Goal: Transaction & Acquisition: Purchase product/service

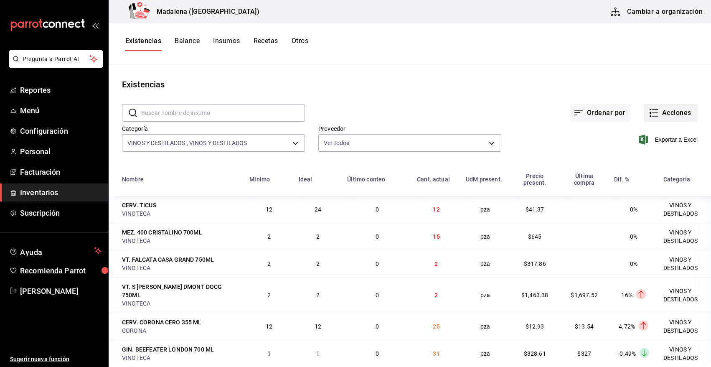
click at [661, 114] on button "Acciones" at bounding box center [671, 113] width 54 height 18
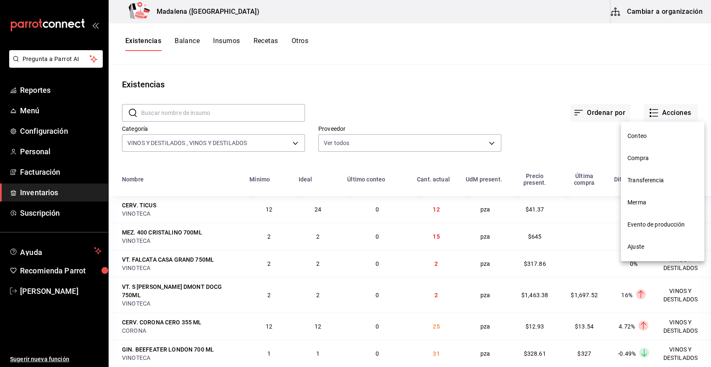
click at [644, 159] on span "Compra" at bounding box center [663, 158] width 70 height 9
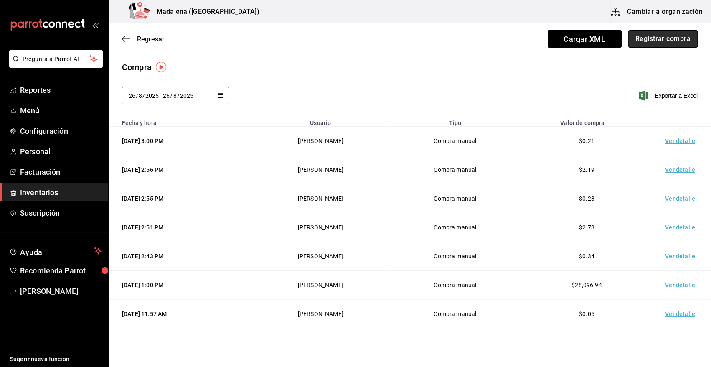
click at [630, 31] on button "Registrar compra" at bounding box center [662, 39] width 69 height 18
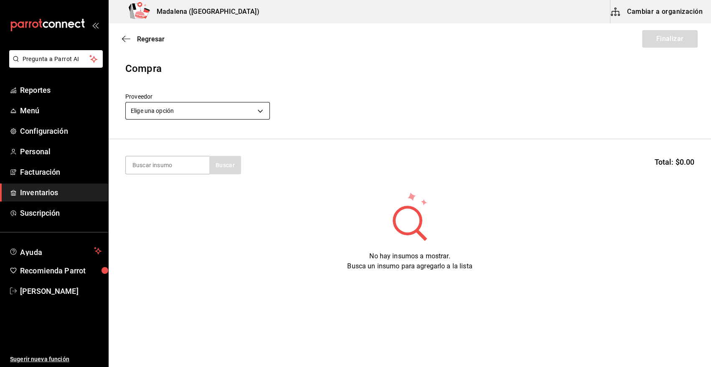
click at [178, 103] on body "Pregunta a Parrot AI Reportes Menú Configuración Personal Facturación Inventari…" at bounding box center [355, 160] width 711 height 320
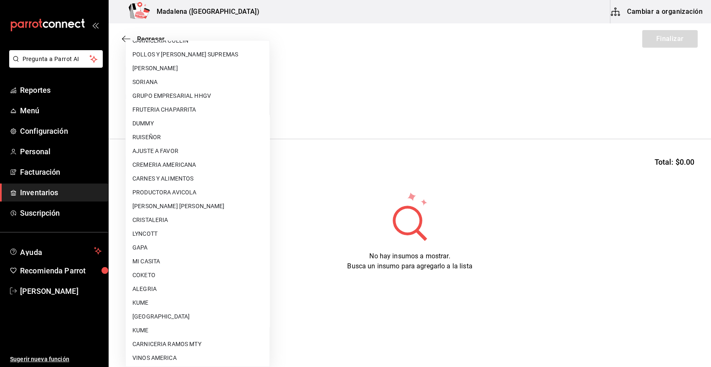
scroll to position [293, 0]
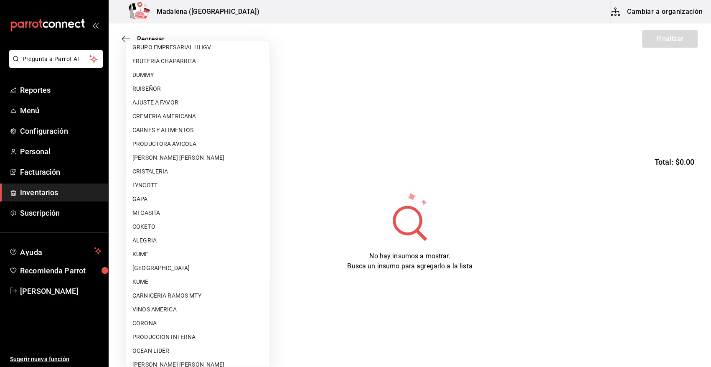
click at [155, 228] on li "COKETO" at bounding box center [198, 227] width 144 height 14
type input "4d4d379a-5bf7-49a6-a2b9-8e0a1eb43d73"
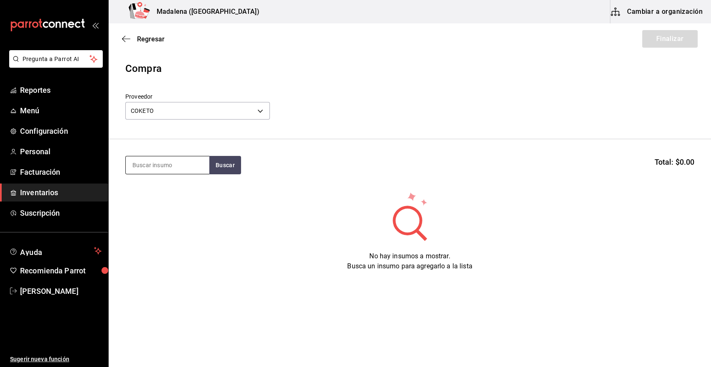
click at [164, 156] on input at bounding box center [168, 165] width 84 height 18
type input "COCO"
click at [173, 193] on div "VAR. COCO" at bounding box center [154, 189] width 45 height 10
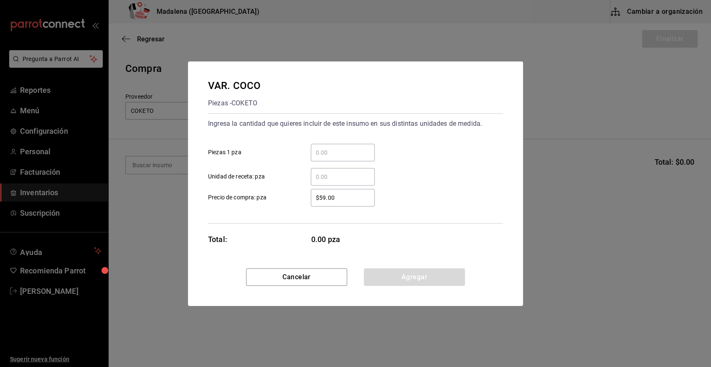
click at [355, 148] on input "​ Piezas 1 pza" at bounding box center [343, 153] width 64 height 10
type input "80"
type input "$54"
click at [408, 274] on button "Agregar" at bounding box center [414, 277] width 101 height 18
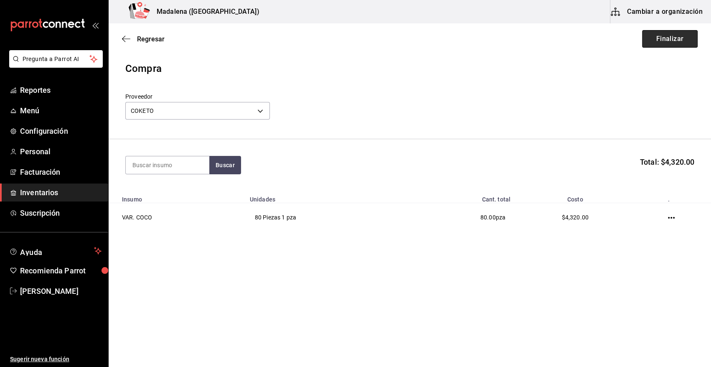
click at [684, 35] on button "Finalizar" at bounding box center [670, 39] width 56 height 18
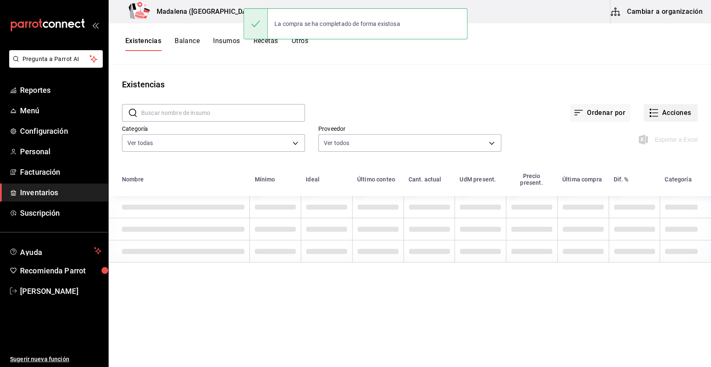
click at [671, 110] on button "Acciones" at bounding box center [671, 113] width 54 height 18
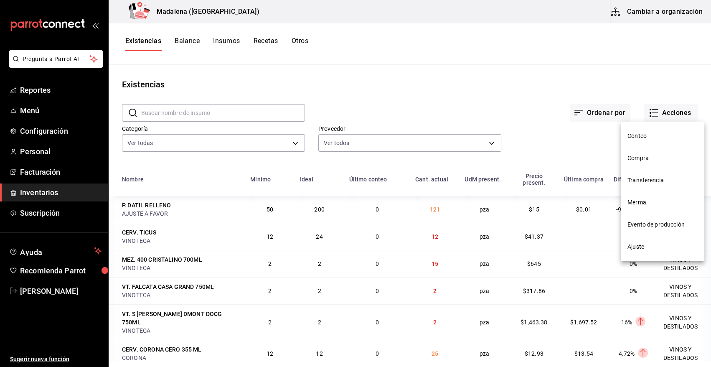
click at [656, 154] on span "Compra" at bounding box center [663, 158] width 70 height 9
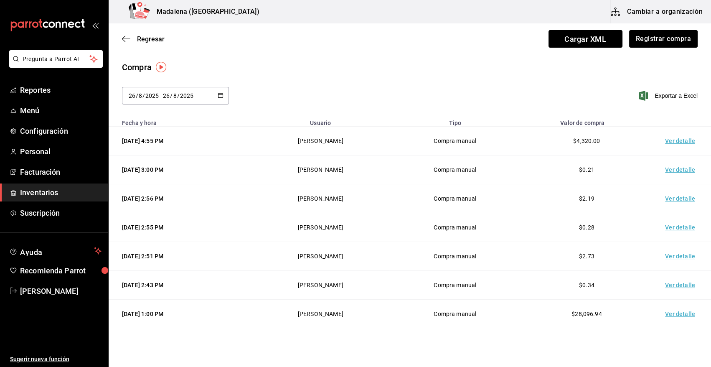
click at [667, 140] on td "Ver detalle" at bounding box center [682, 141] width 58 height 29
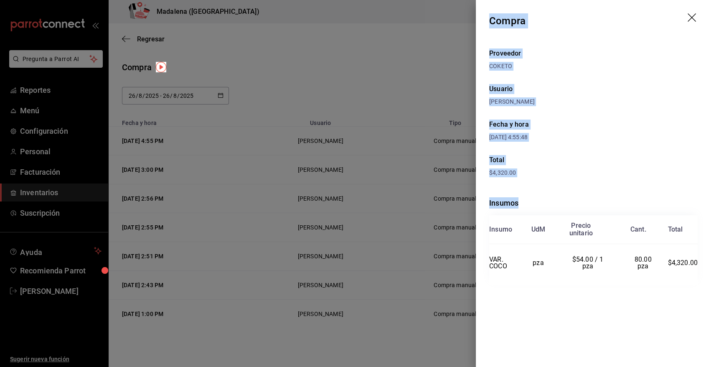
drag, startPoint x: 490, startPoint y: 19, endPoint x: 701, endPoint y: 289, distance: 342.4
click at [701, 289] on div "Compra Proveedor COKETO Usuario Angy Madalena Fecha y hora 26/08/2025 4:55:48 T…" at bounding box center [593, 183] width 235 height 367
copy div "Compra Proveedor COKETO Usuario Angy Madalena Fecha y hora 26/08/2025 4:55:48 T…"
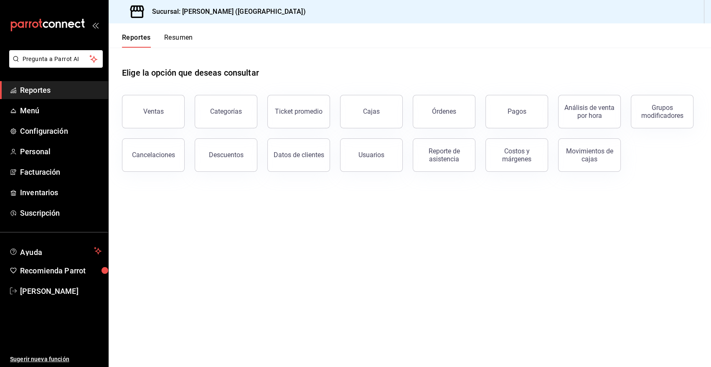
click at [42, 86] on span "Reportes" at bounding box center [60, 89] width 81 height 11
click at [125, 103] on button "Ventas" at bounding box center [153, 111] width 63 height 33
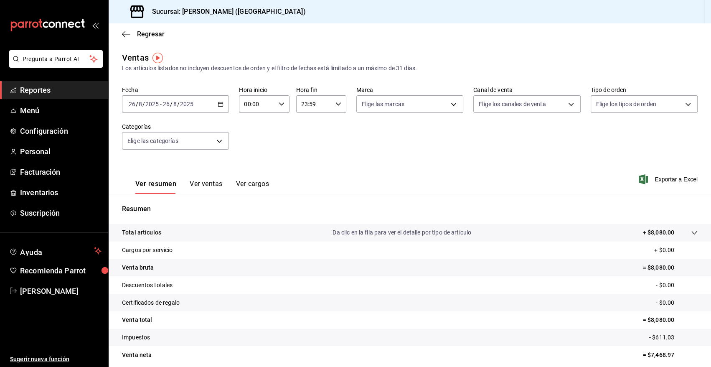
click at [221, 103] on \(Stroke\) "button" at bounding box center [221, 103] width 5 height 0
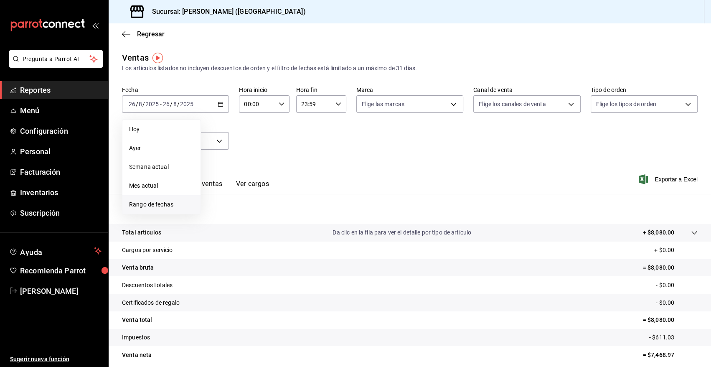
click at [151, 206] on span "Rango de fechas" at bounding box center [161, 204] width 65 height 9
click at [291, 134] on icon "button" at bounding box center [293, 135] width 10 height 10
click at [235, 161] on button "1" at bounding box center [233, 159] width 15 height 15
click at [263, 234] on abbr "31" at bounding box center [262, 233] width 5 height 6
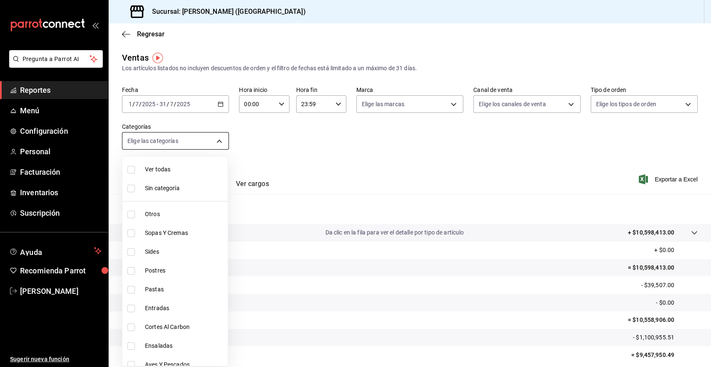
click at [190, 138] on body "Pregunta a Parrot AI Reportes Menú Configuración Personal Facturación Inventari…" at bounding box center [355, 183] width 711 height 367
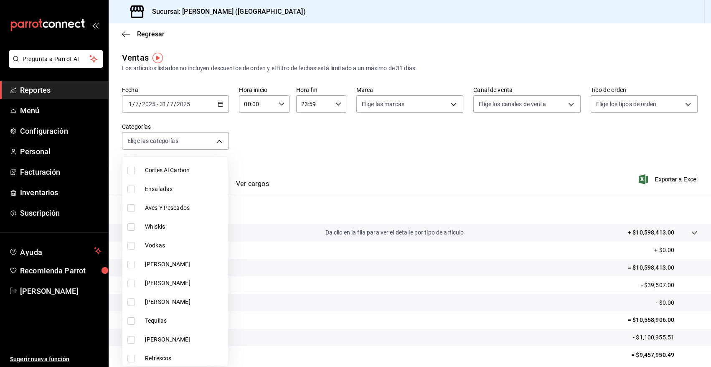
scroll to position [188, 0]
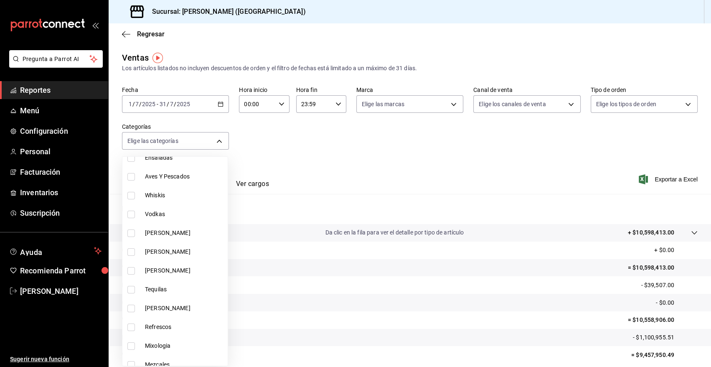
click at [131, 233] on input "checkbox" at bounding box center [131, 233] width 8 height 8
checkbox input "true"
type input "cb955d70-6ff3-4edf-b9a1-8c0d7bf12a47"
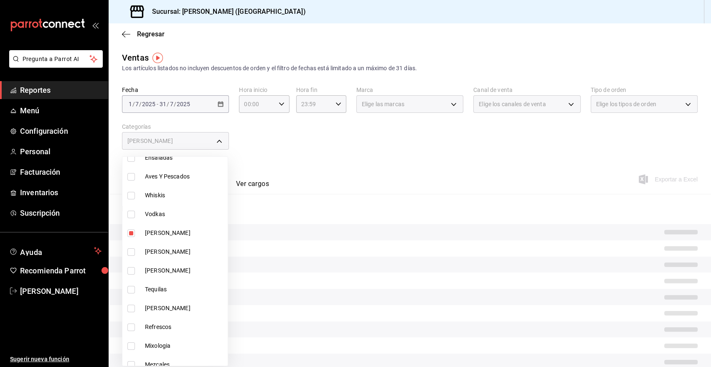
click at [131, 254] on input "checkbox" at bounding box center [131, 252] width 8 height 8
checkbox input "true"
type input "cb955d70-6ff3-4edf-b9a1-8c0d7bf12a47,88a5c3f7-6082-435f-a13d-68e76c0ea5ed"
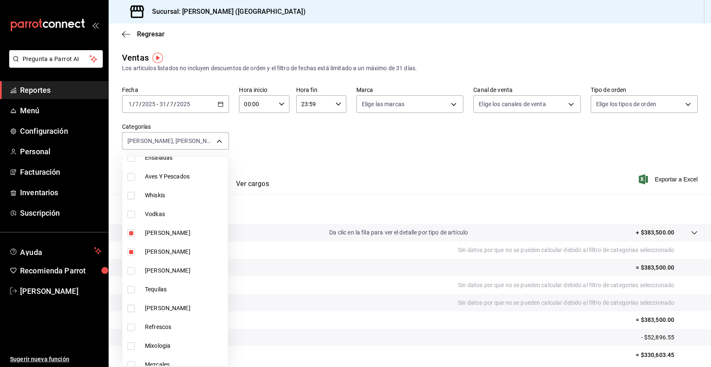
click at [132, 272] on input "checkbox" at bounding box center [131, 271] width 8 height 8
checkbox input "true"
type input "cb955d70-6ff3-4edf-b9a1-8c0d7bf12a47,88a5c3f7-6082-435f-a13d-68e76c0ea5ed,5729e…"
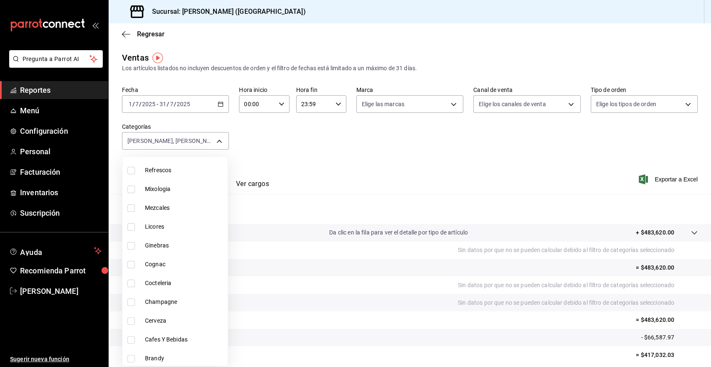
scroll to position [346, 0]
drag, startPoint x: 130, startPoint y: 263, endPoint x: 240, endPoint y: 295, distance: 114.8
click at [130, 263] on input "checkbox" at bounding box center [131, 263] width 8 height 8
checkbox input "true"
type input "cb955d70-6ff3-4edf-b9a1-8c0d7bf12a47,88a5c3f7-6082-435f-a13d-68e76c0ea5ed,5729e…"
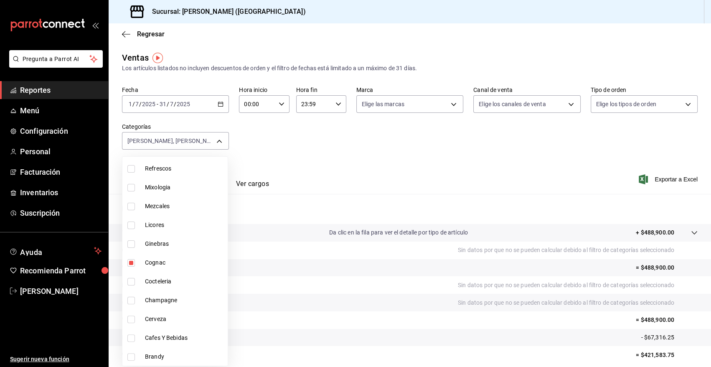
click at [131, 265] on input "checkbox" at bounding box center [131, 263] width 8 height 8
checkbox input "false"
type input "cb955d70-6ff3-4edf-b9a1-8c0d7bf12a47,88a5c3f7-6082-435f-a13d-68e76c0ea5ed,5729e…"
click at [130, 299] on input "checkbox" at bounding box center [131, 301] width 8 height 8
checkbox input "true"
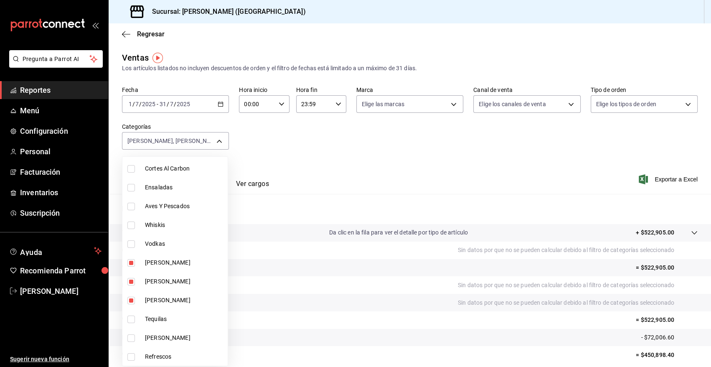
scroll to position [96, 0]
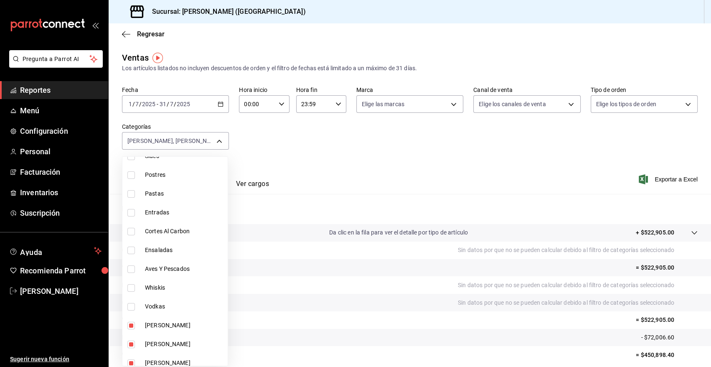
click at [472, 166] on div at bounding box center [355, 183] width 711 height 367
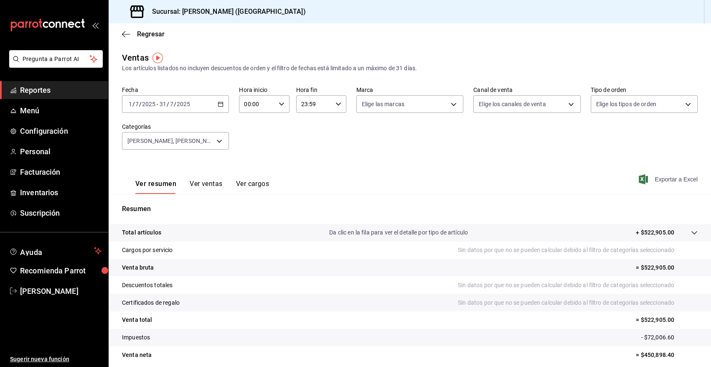
click at [674, 181] on span "Exportar a Excel" at bounding box center [669, 179] width 57 height 10
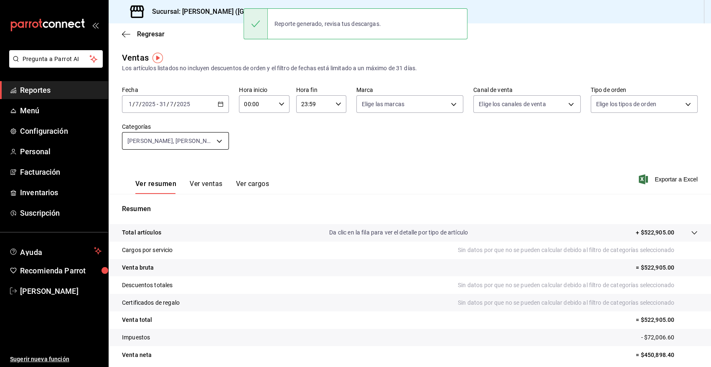
click at [218, 141] on body "Pregunta a Parrot AI Reportes Menú Configuración Personal Facturación Inventari…" at bounding box center [355, 183] width 711 height 367
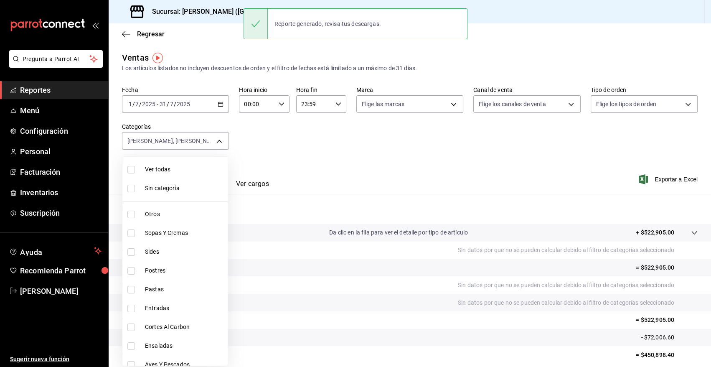
click at [171, 175] on li "Ver todas" at bounding box center [174, 169] width 105 height 19
type input "6b20b764-b508-441a-a765-8e38ab7d93aa,0a957a31-3fa4-4b00-9918-3fc3cef2e831,58681…"
checkbox input "true"
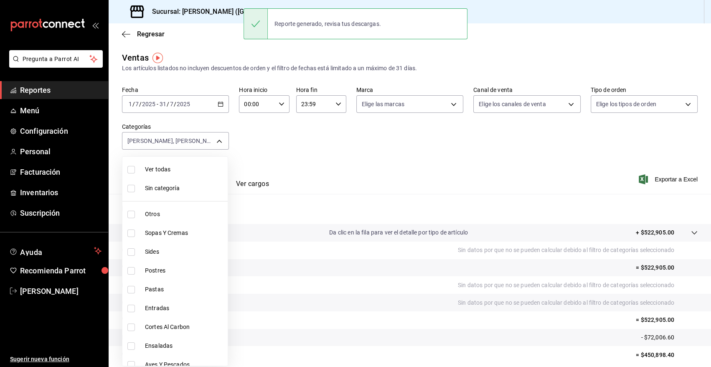
checkbox input "true"
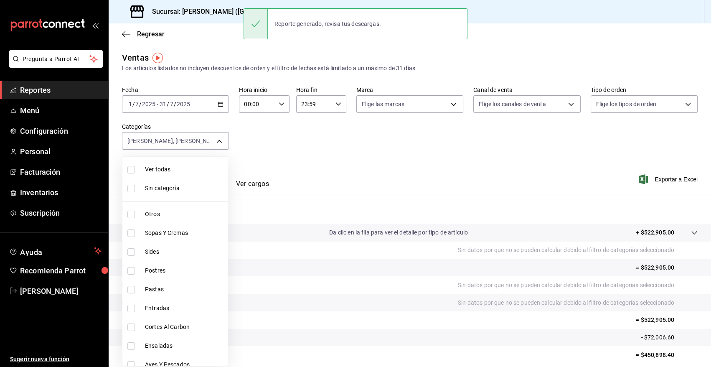
checkbox input "true"
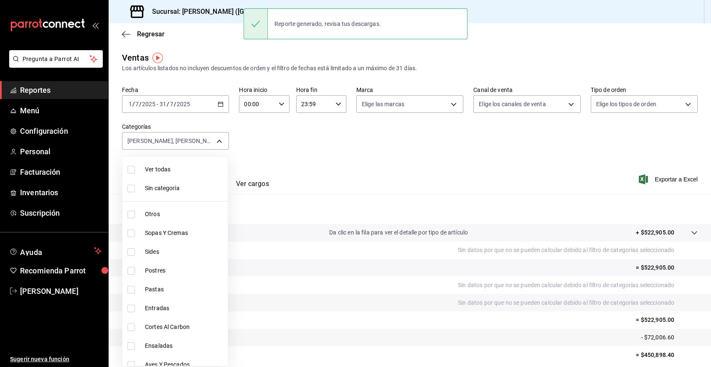
checkbox input "true"
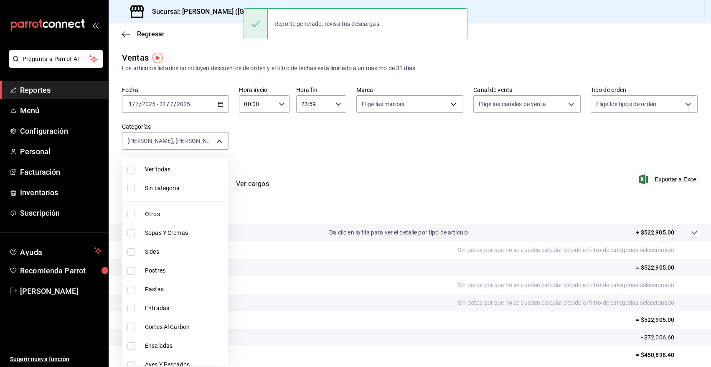
checkbox input "true"
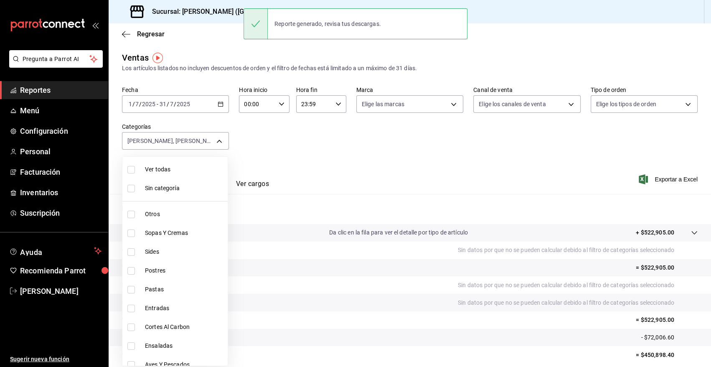
checkbox input "true"
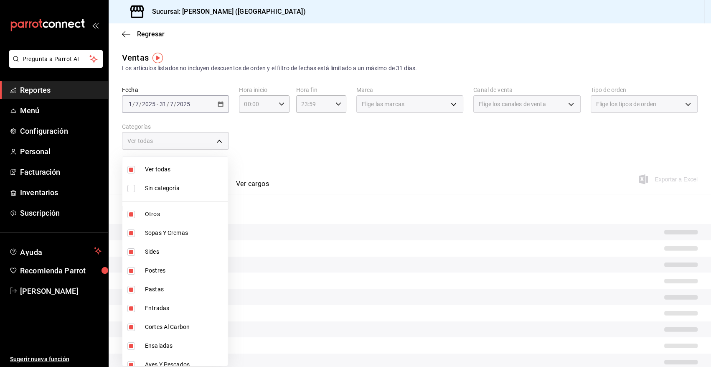
click at [166, 170] on span "Ver todas" at bounding box center [184, 169] width 79 height 9
checkbox input "false"
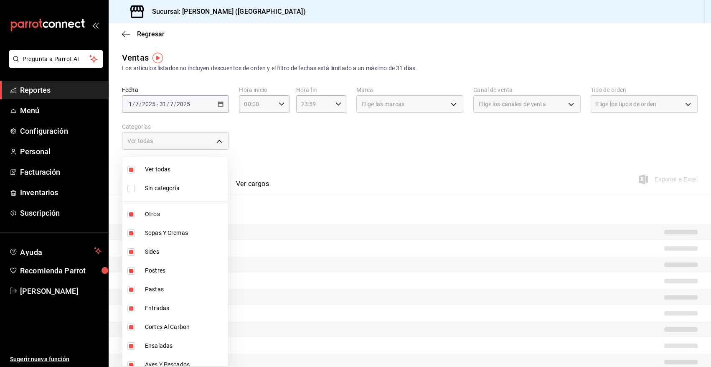
checkbox input "false"
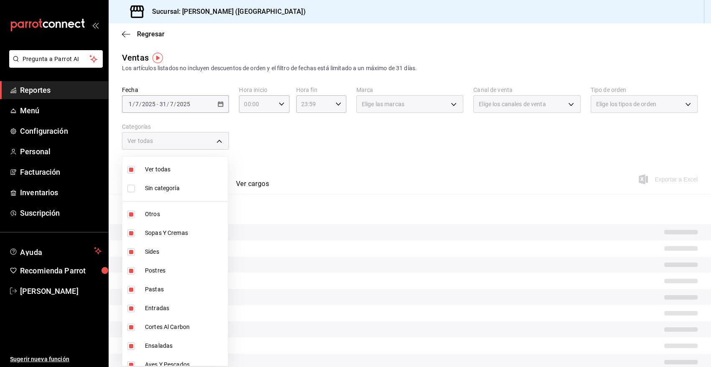
checkbox input "false"
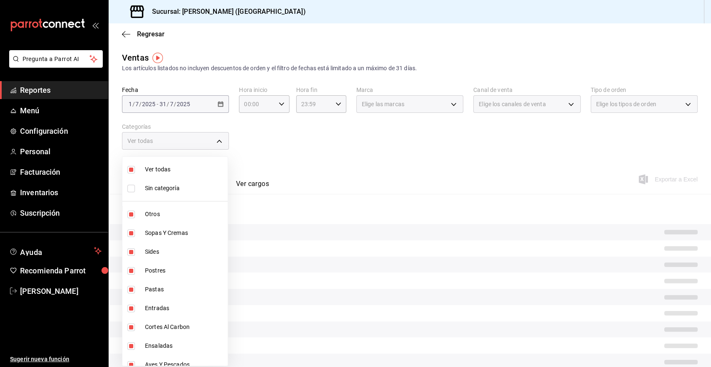
checkbox input "false"
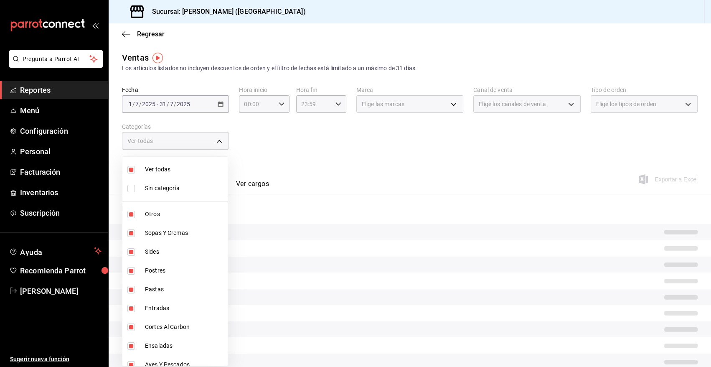
checkbox input "false"
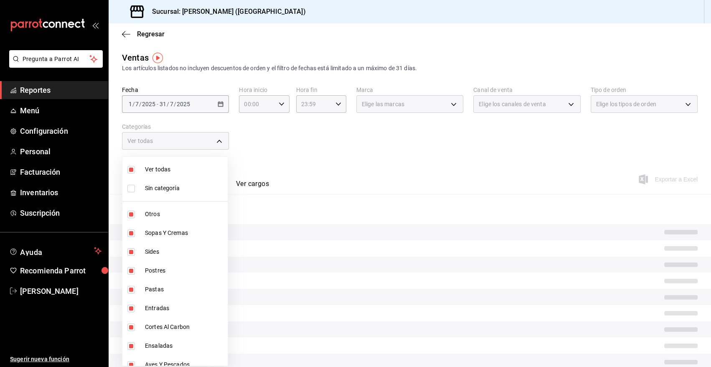
checkbox input "false"
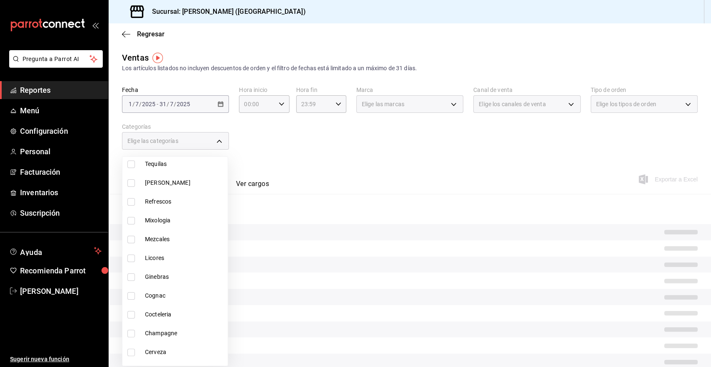
scroll to position [346, 0]
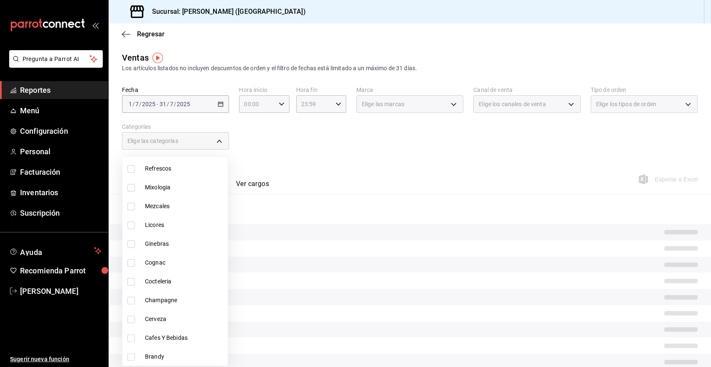
click at [159, 185] on span "Mixologia" at bounding box center [184, 187] width 79 height 9
type input "cbf77455-f044-4e88-b751-0d0c8555baeb"
checkbox input "true"
click at [384, 165] on div at bounding box center [355, 183] width 711 height 367
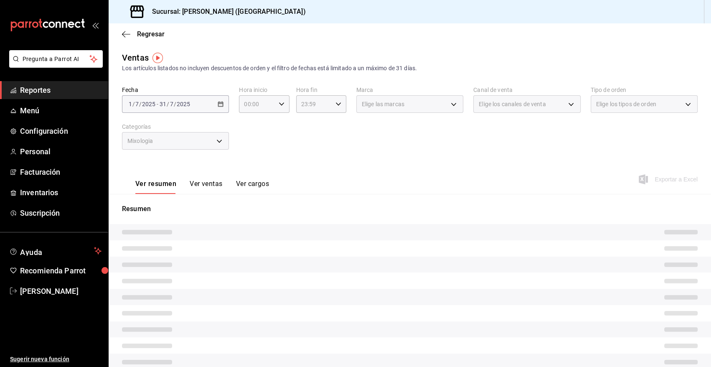
click at [518, 160] on div "Ver resumen Ver ventas Ver cargos Exportar a Excel" at bounding box center [410, 177] width 603 height 34
click at [218, 138] on div "Mixologia" at bounding box center [175, 141] width 107 height 18
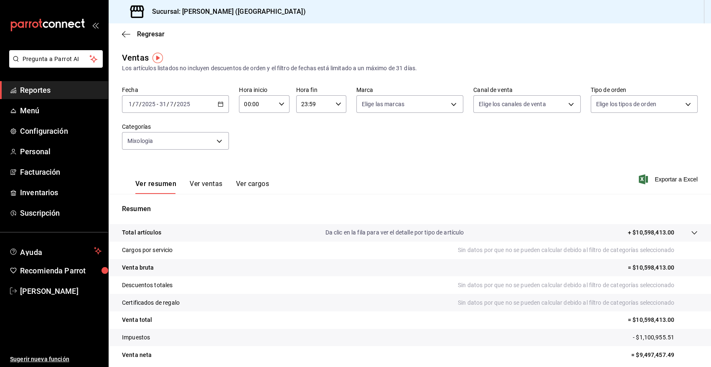
click at [426, 163] on div "Ver resumen Ver ventas Ver cargos Exportar a Excel" at bounding box center [410, 177] width 603 height 34
click at [662, 180] on span "Exportar a Excel" at bounding box center [669, 179] width 57 height 10
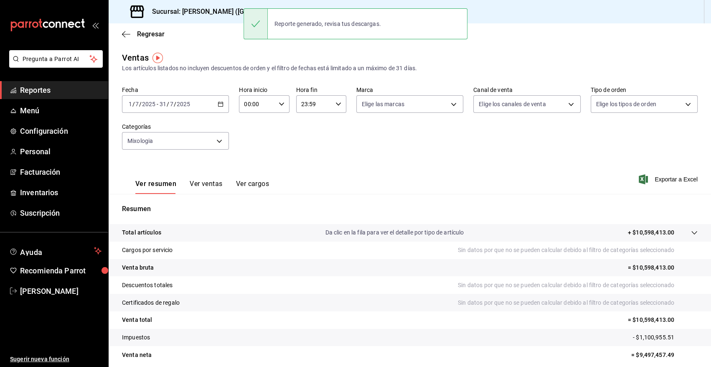
click at [221, 103] on \(Stroke\) "button" at bounding box center [221, 103] width 5 height 0
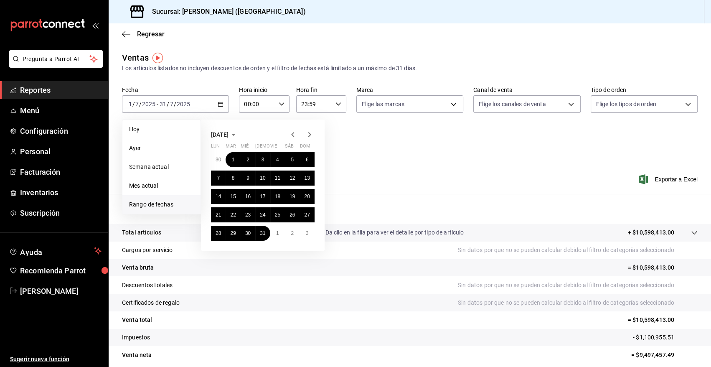
click at [309, 135] on icon "button" at bounding box center [309, 134] width 3 height 5
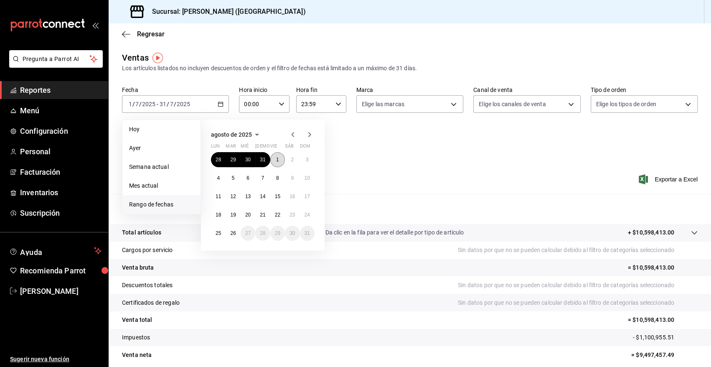
click at [277, 160] on abbr "1" at bounding box center [277, 160] width 3 height 6
click at [237, 234] on button "26" at bounding box center [233, 233] width 15 height 15
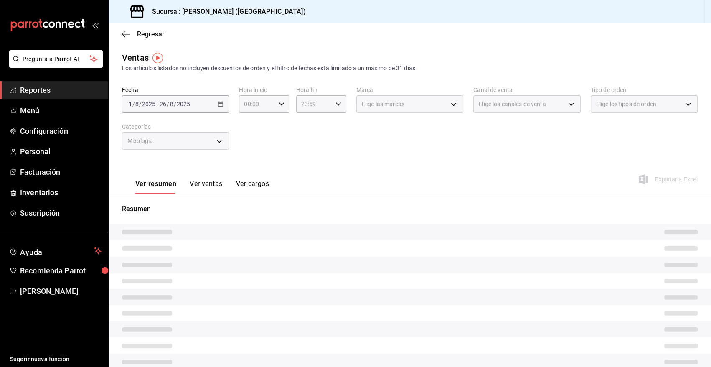
click at [220, 142] on div "Mixologia" at bounding box center [175, 141] width 107 height 18
click at [218, 140] on div "Mixologia" at bounding box center [175, 141] width 107 height 18
click at [217, 140] on div "Mixologia" at bounding box center [175, 141] width 107 height 18
click at [317, 163] on div "Ver resumen Ver ventas Ver cargos Exportar a Excel" at bounding box center [410, 177] width 603 height 34
click at [282, 146] on div "Fecha [DATE] [DATE] - [DATE] [DATE] Hora inicio 00:00 Hora inicio Hora fin 23:5…" at bounding box center [410, 123] width 576 height 74
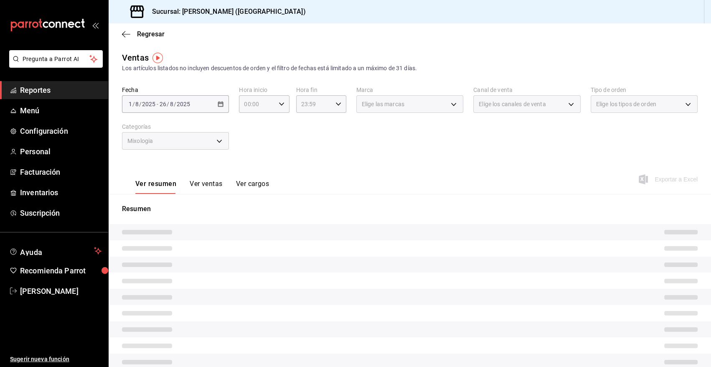
click at [218, 141] on div "Mixologia" at bounding box center [175, 141] width 107 height 18
click at [243, 147] on div "Fecha [DATE] [DATE] - [DATE] [DATE] Hora inicio 00:00 Hora inicio Hora fin 23:5…" at bounding box center [410, 123] width 576 height 74
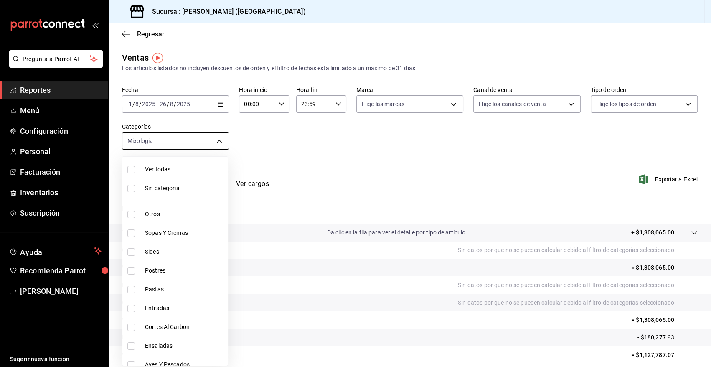
click at [218, 142] on body "Pregunta a Parrot AI Reportes Menú Configuración Personal Facturación Inventari…" at bounding box center [355, 183] width 711 height 367
click at [156, 172] on span "Ver todas" at bounding box center [184, 169] width 79 height 9
type input "6b20b764-b508-441a-a765-8e38ab7d93aa,0a957a31-3fa4-4b00-9918-3fc3cef2e831,58681…"
checkbox input "true"
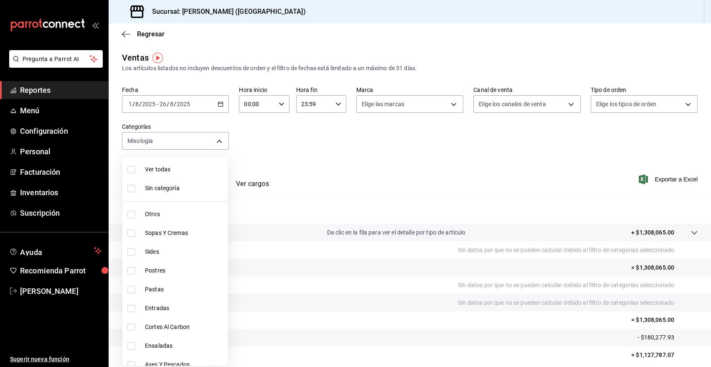
checkbox input "true"
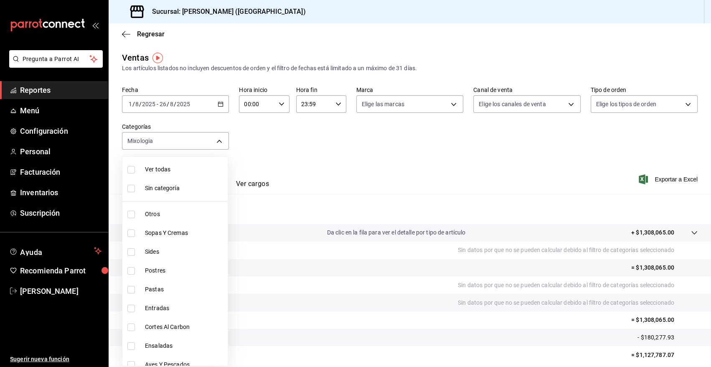
checkbox input "true"
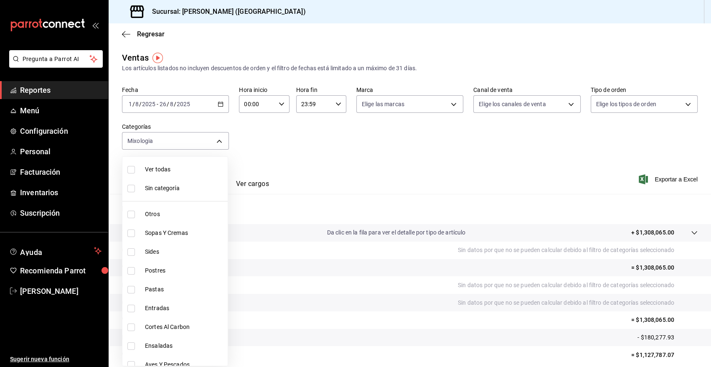
checkbox input "true"
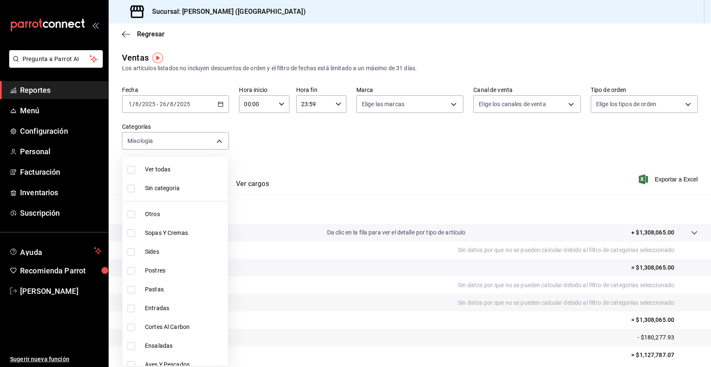
checkbox input "true"
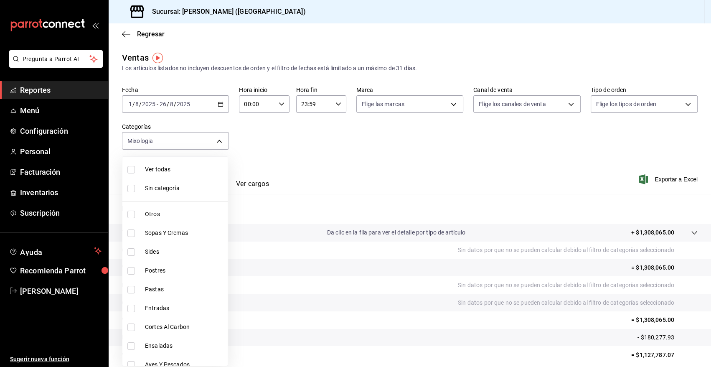
checkbox input "true"
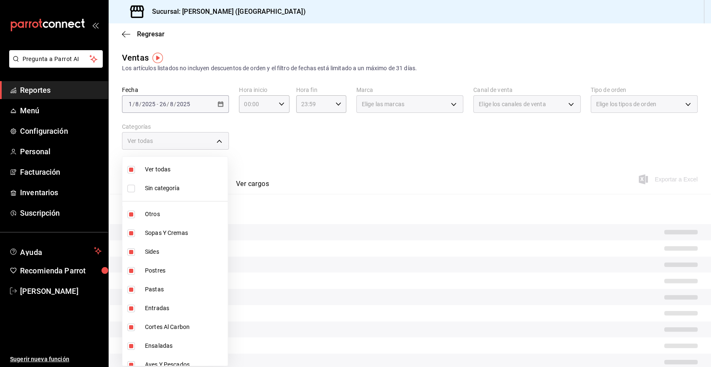
click at [156, 172] on span "Ver todas" at bounding box center [184, 169] width 79 height 9
checkbox input "false"
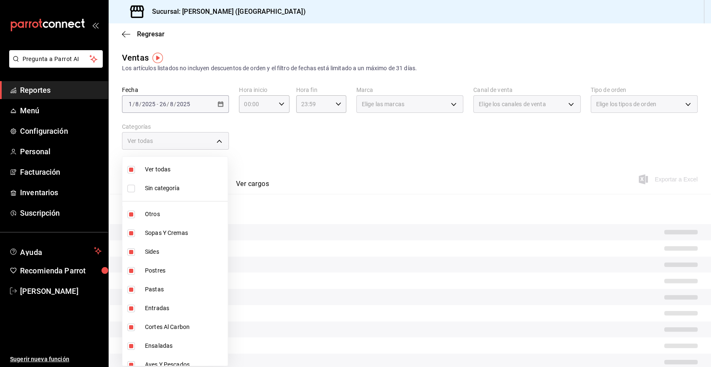
checkbox input "false"
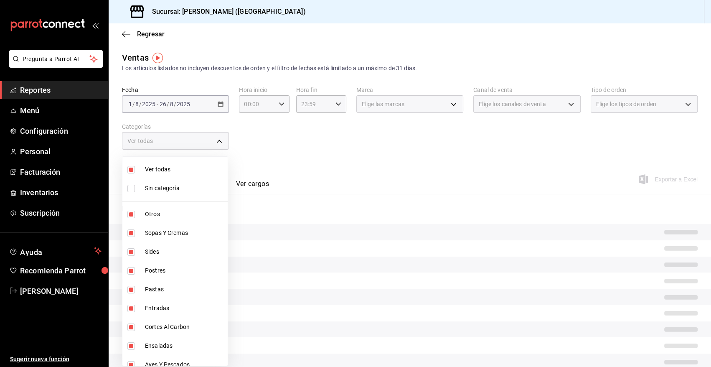
checkbox input "false"
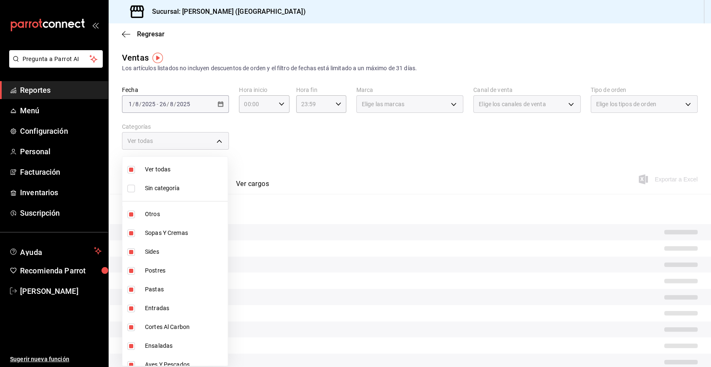
checkbox input "false"
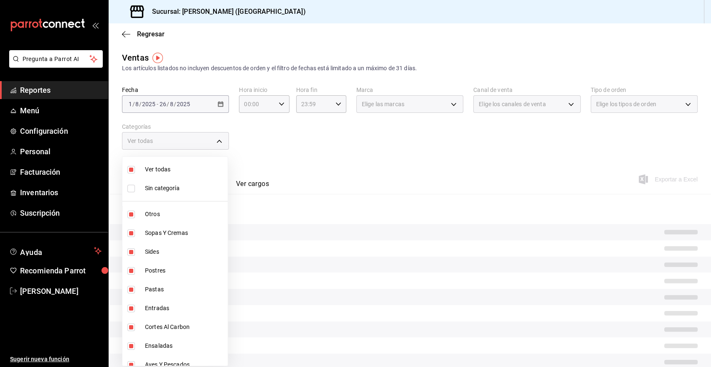
checkbox input "false"
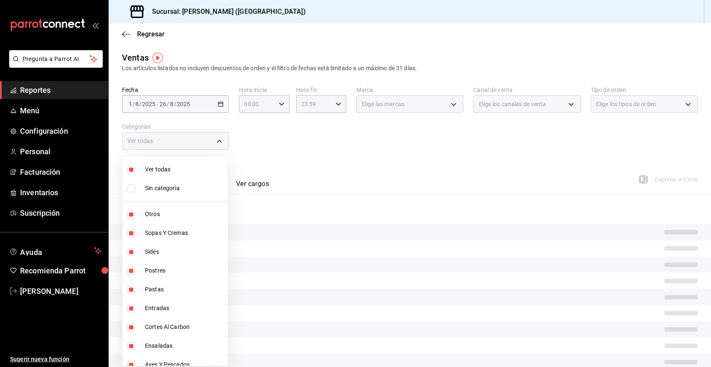
checkbox input "false"
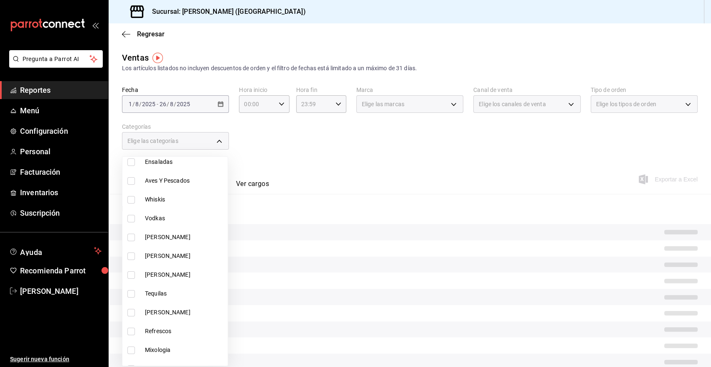
scroll to position [188, 0]
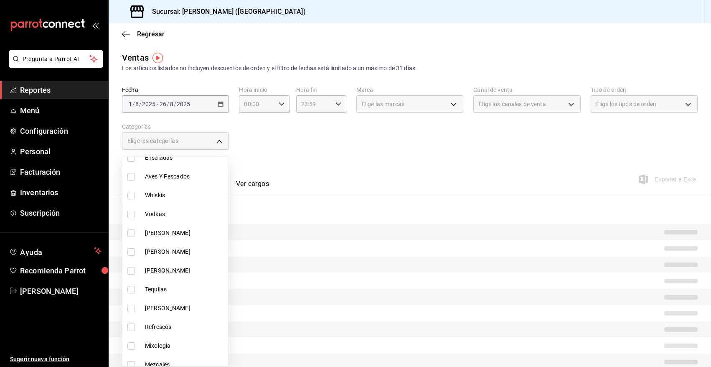
click at [130, 235] on input "checkbox" at bounding box center [131, 233] width 8 height 8
checkbox input "true"
type input "cb955d70-6ff3-4edf-b9a1-8c0d7bf12a47"
click at [131, 252] on input "checkbox" at bounding box center [131, 252] width 8 height 8
checkbox input "true"
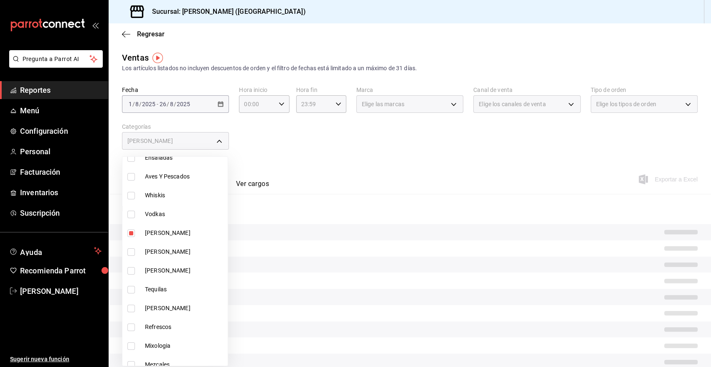
type input "cb955d70-6ff3-4edf-b9a1-8c0d7bf12a47,88a5c3f7-6082-435f-a13d-68e76c0ea5ed"
click at [132, 272] on input "checkbox" at bounding box center [131, 271] width 8 height 8
checkbox input "true"
type input "cb955d70-6ff3-4edf-b9a1-8c0d7bf12a47,88a5c3f7-6082-435f-a13d-68e76c0ea5ed,5729e…"
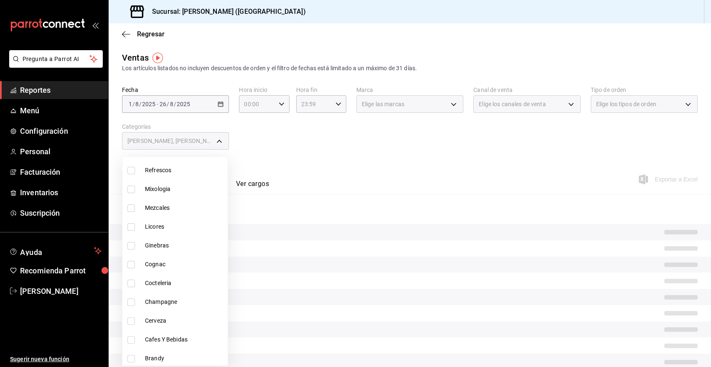
scroll to position [346, 0]
click at [131, 301] on input "checkbox" at bounding box center [131, 301] width 8 height 8
checkbox input "true"
click at [368, 162] on div at bounding box center [355, 183] width 711 height 367
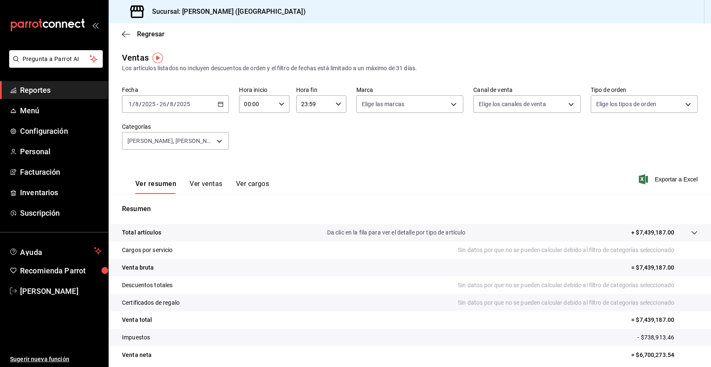
click at [262, 150] on div "Fecha [DATE] [DATE] - [DATE] [DATE] Hora inicio 00:00 Hora inicio Hora fin 23:5…" at bounding box center [410, 123] width 576 height 74
click at [677, 179] on span "Exportar a Excel" at bounding box center [669, 179] width 57 height 10
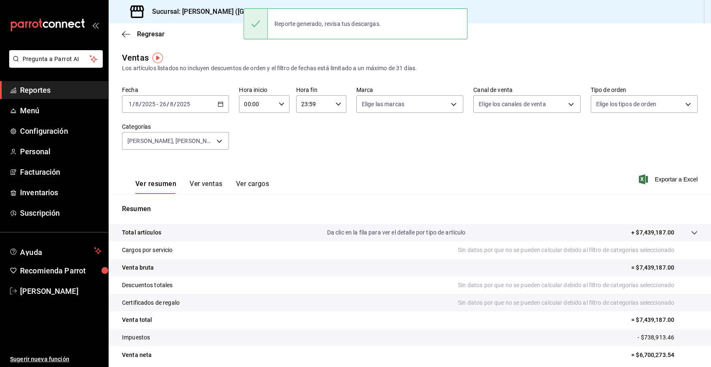
click at [199, 51] on div "Ventas Los artículos listados no incluyen descuentos de orden y el filtro de fe…" at bounding box center [410, 61] width 576 height 21
click at [219, 141] on body "Pregunta a Parrot AI Reportes Menú Configuración Personal Facturación Inventari…" at bounding box center [355, 183] width 711 height 367
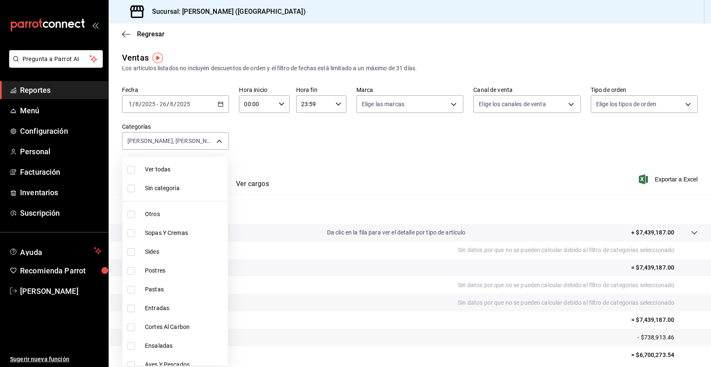
click at [162, 169] on span "Ver todas" at bounding box center [184, 169] width 79 height 9
type input "6b20b764-b508-441a-a765-8e38ab7d93aa,0a957a31-3fa4-4b00-9918-3fc3cef2e831,58681…"
checkbox input "true"
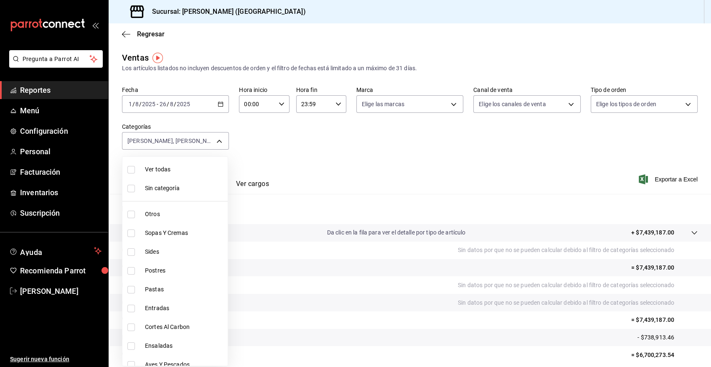
checkbox input "true"
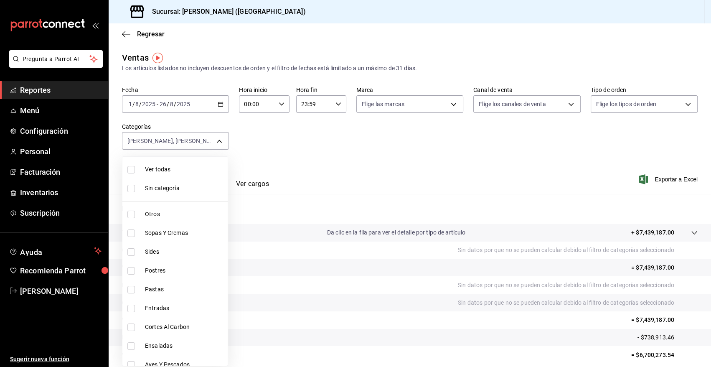
checkbox input "true"
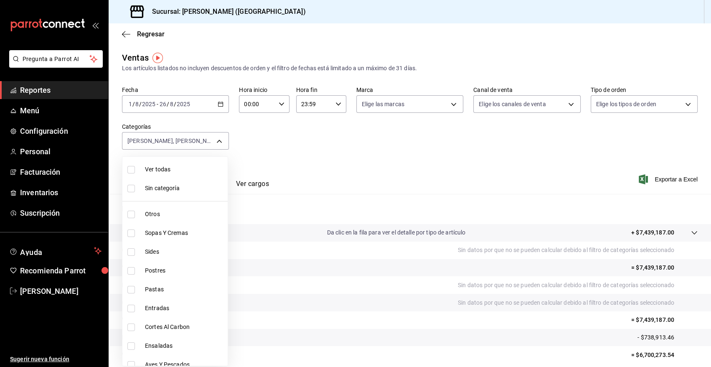
checkbox input "true"
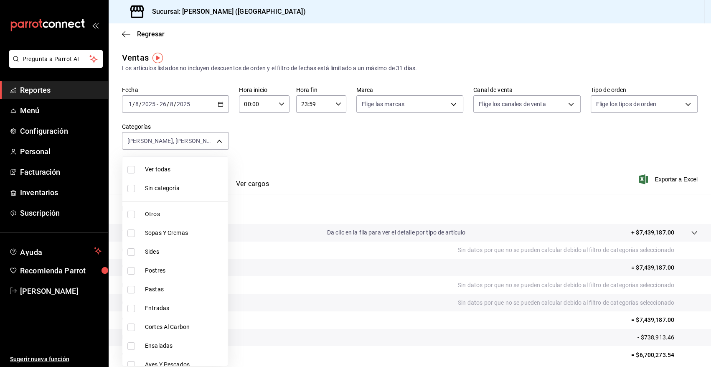
checkbox input "true"
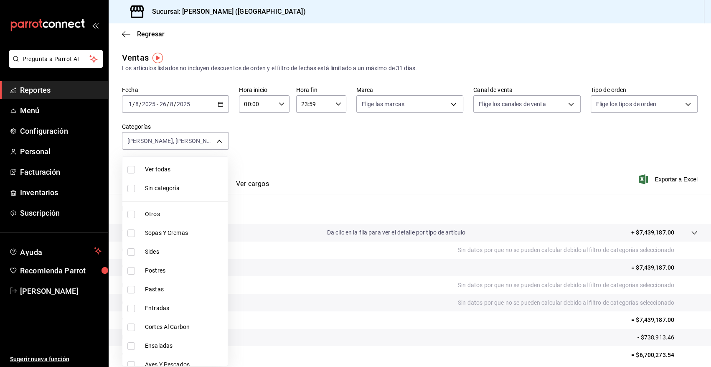
checkbox input "true"
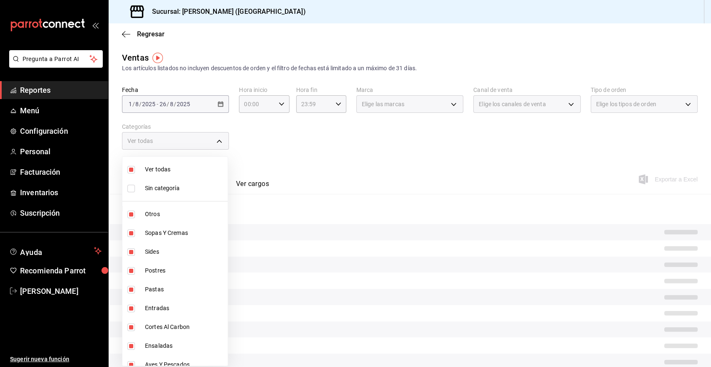
click at [163, 170] on span "Ver todas" at bounding box center [184, 169] width 79 height 9
checkbox input "false"
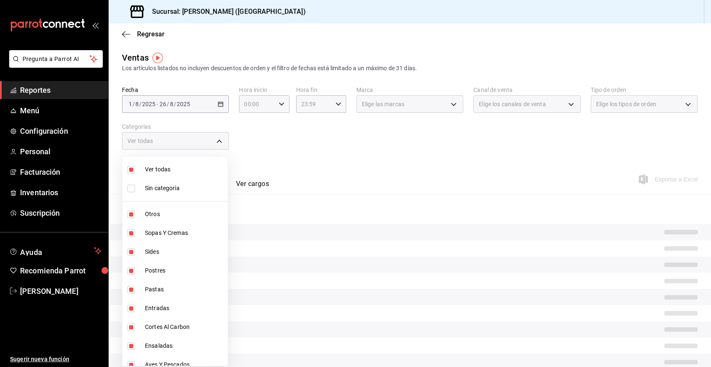
checkbox input "false"
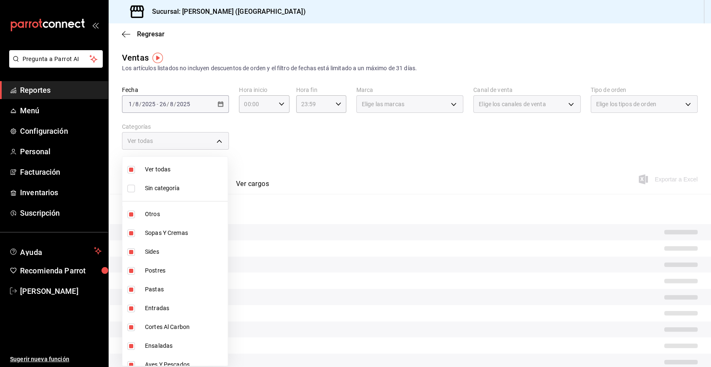
checkbox input "false"
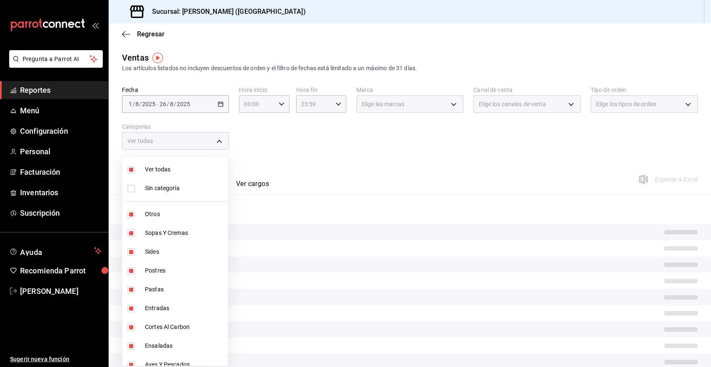
checkbox input "false"
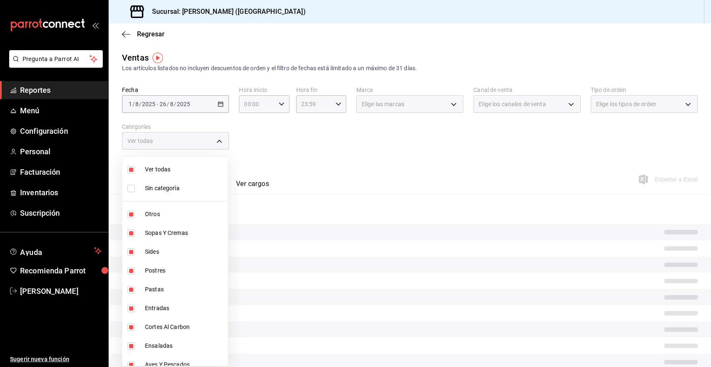
checkbox input "false"
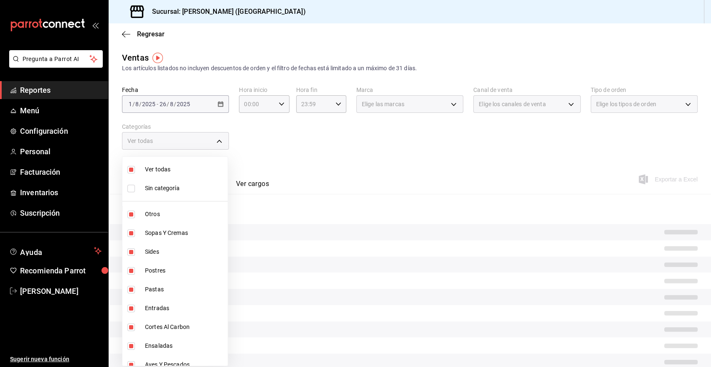
checkbox input "false"
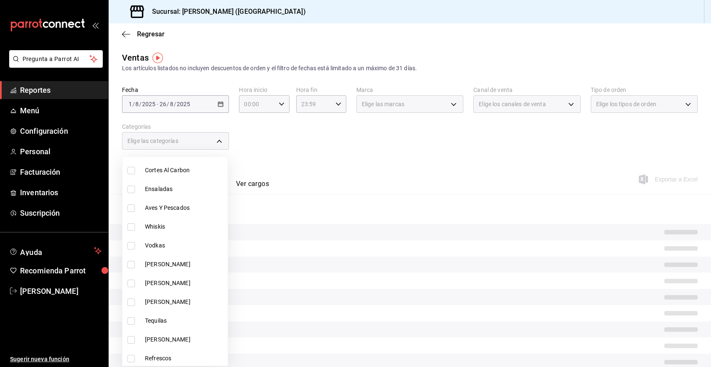
scroll to position [313, 0]
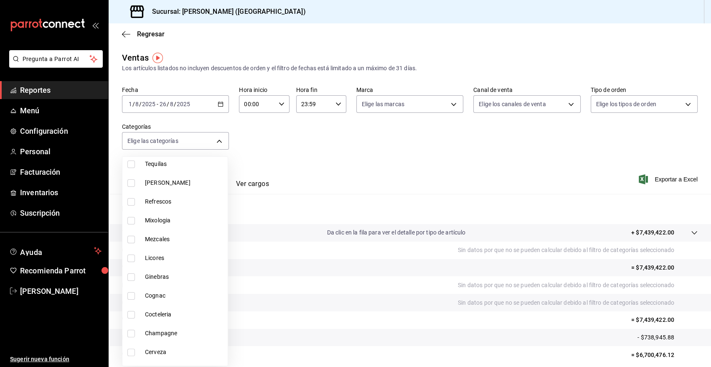
click at [159, 224] on span "Mixologia" at bounding box center [184, 220] width 79 height 9
type input "cbf77455-f044-4e88-b751-0d0c8555baeb"
checkbox input "true"
click at [394, 149] on div at bounding box center [355, 183] width 711 height 367
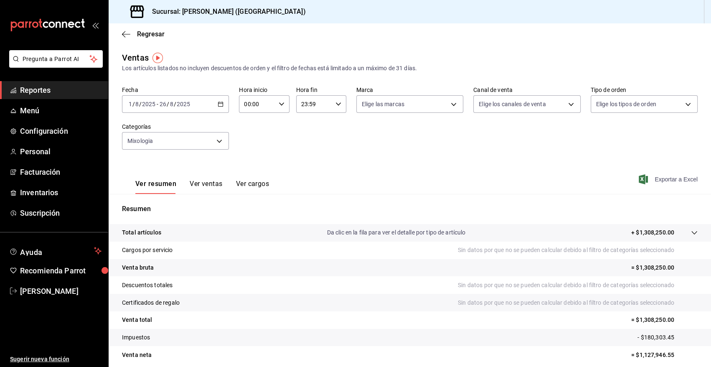
click at [659, 178] on span "Exportar a Excel" at bounding box center [669, 179] width 57 height 10
click at [40, 191] on span "Inventarios" at bounding box center [60, 192] width 81 height 11
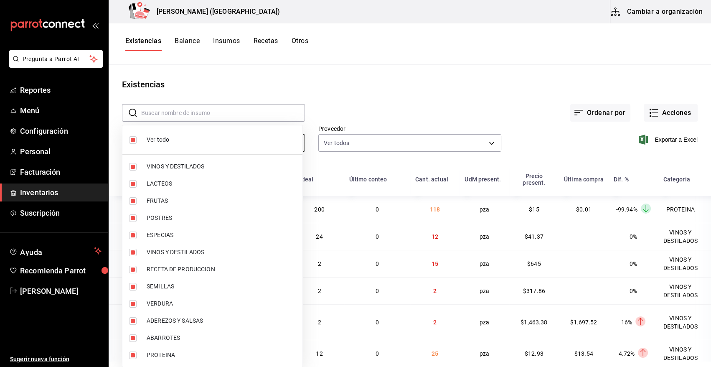
click at [212, 145] on body "Pregunta a Parrot AI Reportes Menú Configuración Personal Facturación Inventari…" at bounding box center [355, 180] width 711 height 361
click at [371, 21] on div at bounding box center [355, 183] width 711 height 367
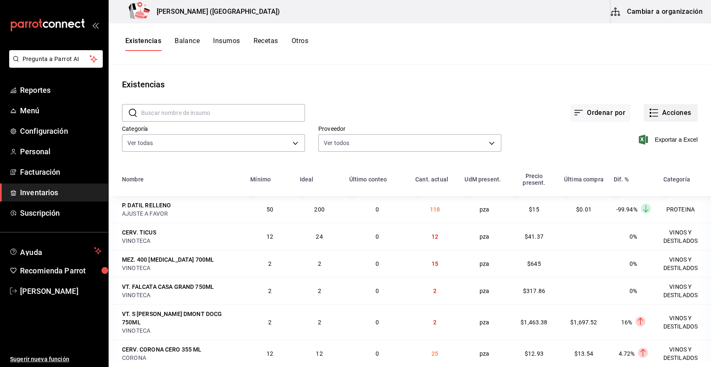
click at [661, 108] on button "Acciones" at bounding box center [671, 113] width 54 height 18
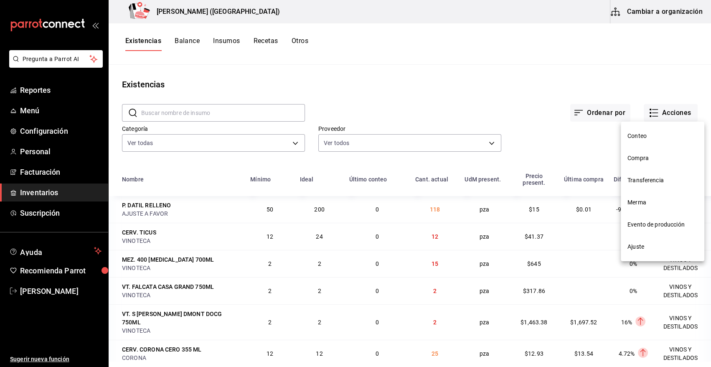
click at [639, 160] on span "Compra" at bounding box center [663, 158] width 70 height 9
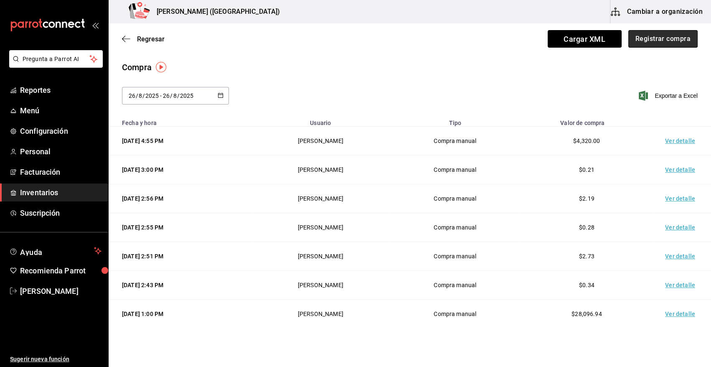
click at [649, 38] on button "Registrar compra" at bounding box center [662, 39] width 69 height 18
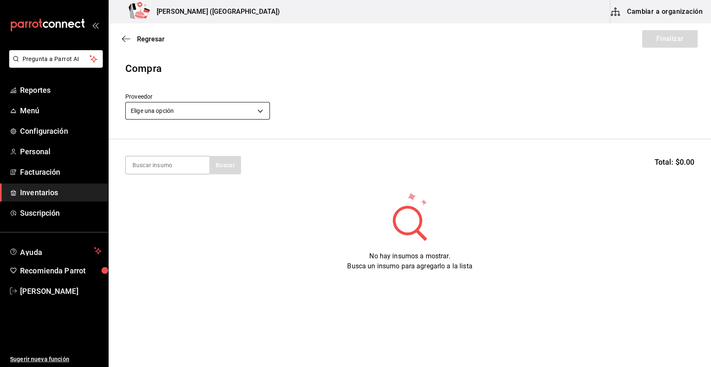
click at [189, 113] on body "Pregunta a Parrot AI Reportes Menú Configuración Personal Facturación Inventari…" at bounding box center [355, 160] width 711 height 320
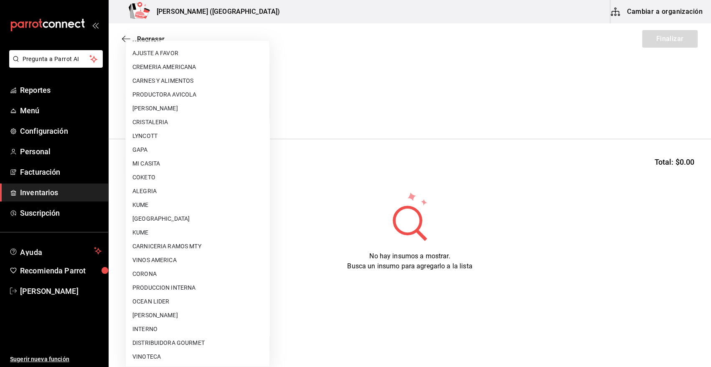
scroll to position [508, 0]
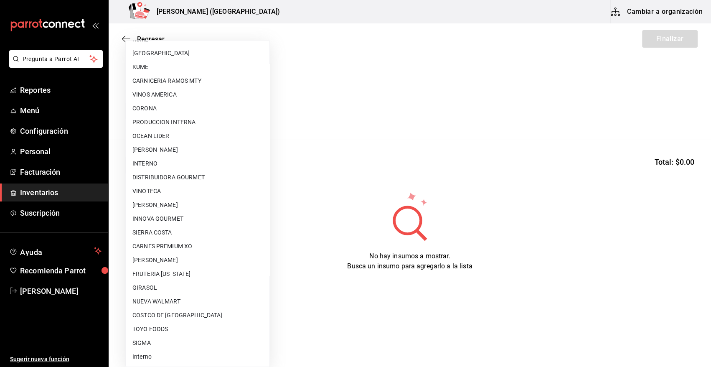
click at [163, 107] on li "CORONA" at bounding box center [198, 109] width 144 height 14
type input "57232215-216a-4676-99c8-c5e0aad5c7ef"
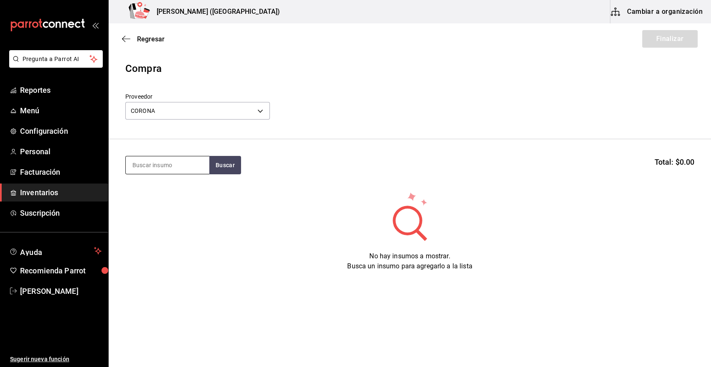
click at [150, 160] on input at bounding box center [168, 165] width 84 height 18
type input "CORONA"
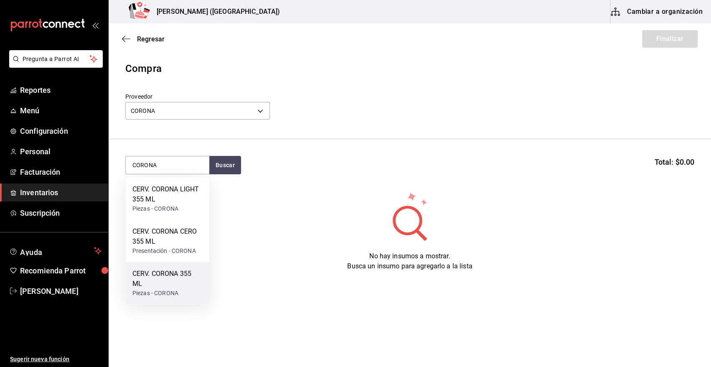
click at [176, 285] on div "CERV. CORONA 355 ML" at bounding box center [167, 279] width 70 height 20
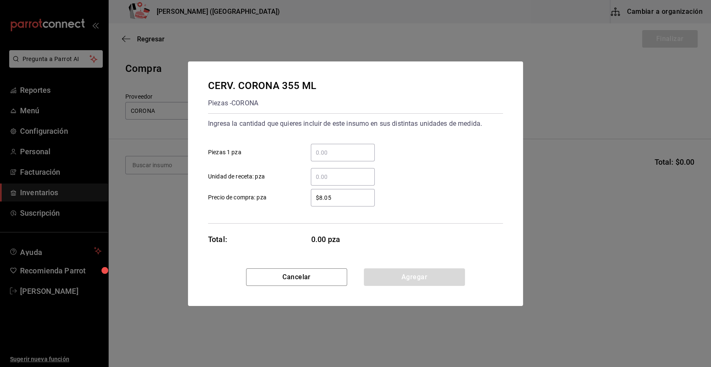
click at [328, 152] on input "​ Piezas 1 pza" at bounding box center [343, 153] width 64 height 10
type input "24"
type input "$14.79"
click at [422, 280] on button "Agregar" at bounding box center [414, 277] width 101 height 18
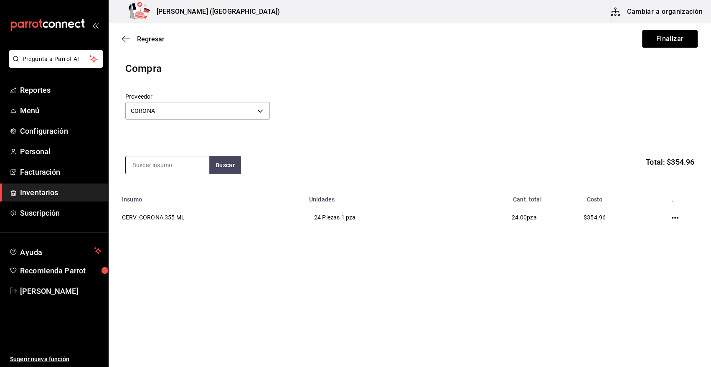
click at [178, 165] on input at bounding box center [168, 165] width 84 height 18
type input "CORONA"
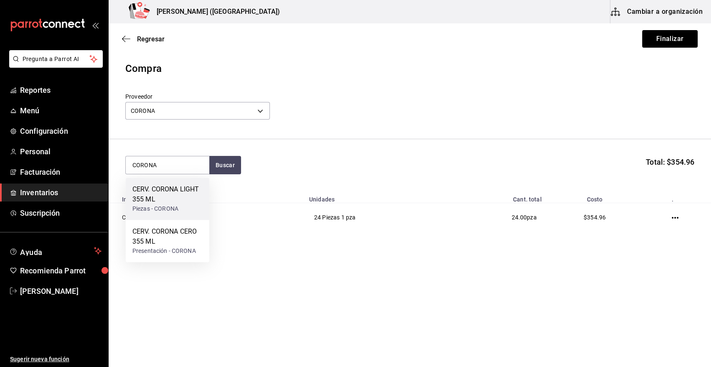
click at [171, 206] on div "Piezas - CORONA" at bounding box center [167, 208] width 70 height 9
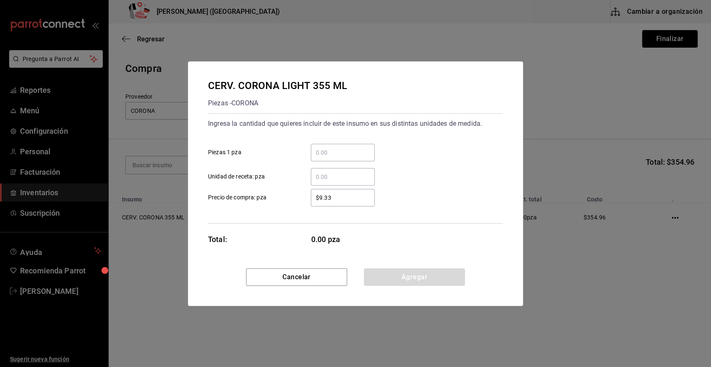
click at [341, 152] on input "​ Piezas 1 pza" at bounding box center [343, 153] width 64 height 10
type input "24"
type input "$16.33"
click at [376, 278] on button "Agregar" at bounding box center [414, 277] width 101 height 18
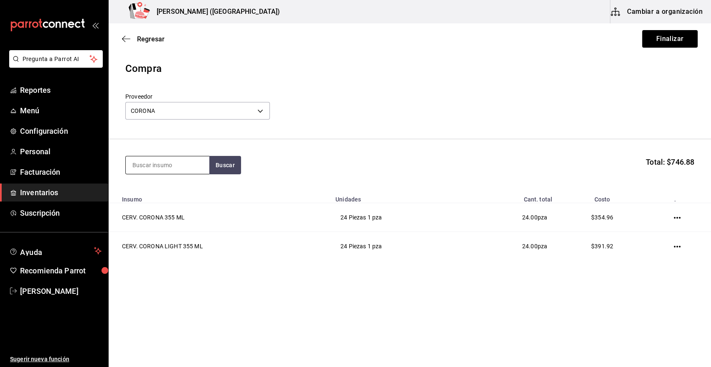
click at [197, 164] on input at bounding box center [168, 165] width 84 height 18
type input "PACIF"
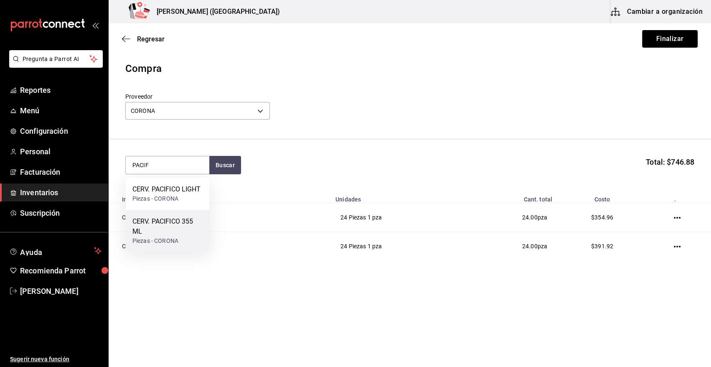
click at [189, 234] on div "CERV. PACIFICO 355 ML" at bounding box center [167, 226] width 70 height 20
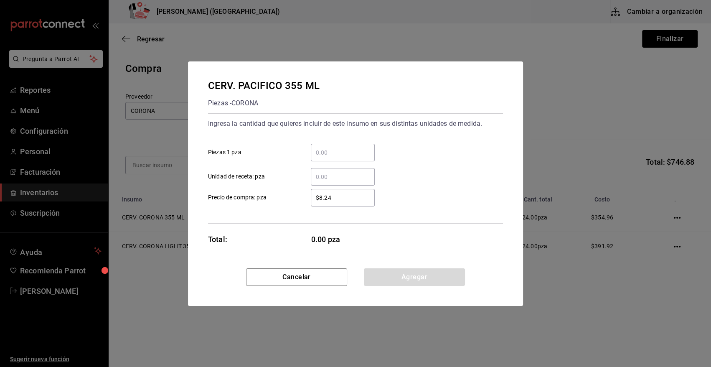
click at [325, 152] on input "​ Piezas 1 pza" at bounding box center [343, 153] width 64 height 10
type input "24"
drag, startPoint x: 336, startPoint y: 198, endPoint x: 315, endPoint y: 200, distance: 20.2
click at [315, 200] on input "$8.24" at bounding box center [343, 198] width 64 height 10
type input "$16.75"
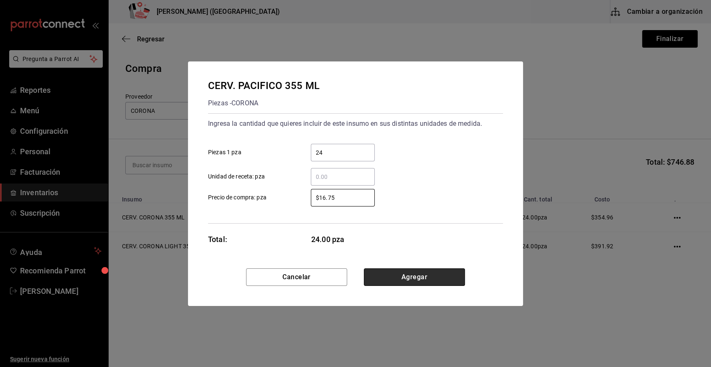
click at [429, 275] on button "Agregar" at bounding box center [414, 277] width 101 height 18
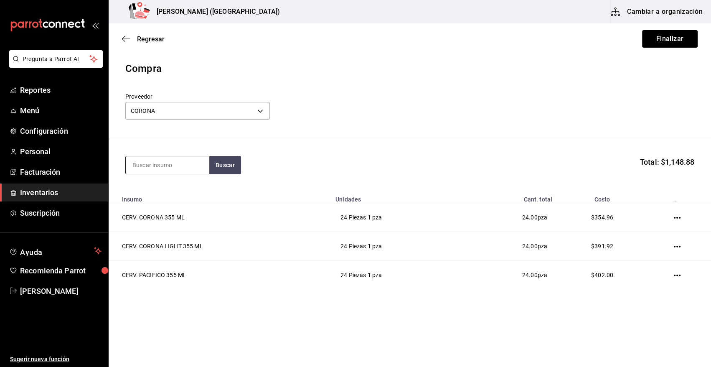
click at [173, 167] on input at bounding box center [168, 165] width 84 height 18
click at [222, 165] on button "Buscar" at bounding box center [225, 165] width 32 height 18
click at [186, 193] on div "CERV. STELLA ARTROIS 330 ML" at bounding box center [167, 194] width 70 height 20
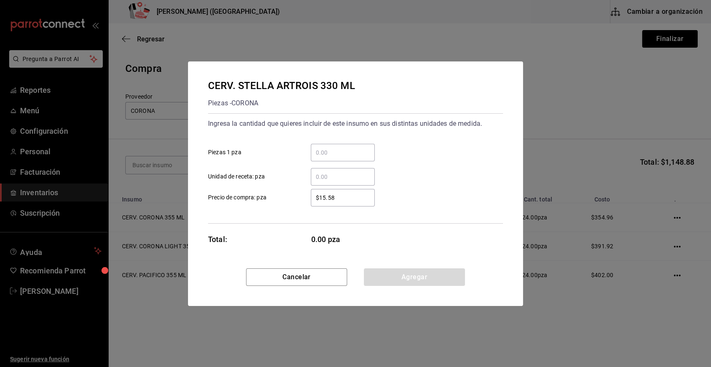
click at [319, 153] on input "​ Piezas 1 pza" at bounding box center [343, 153] width 64 height 10
click at [408, 278] on button "Agregar" at bounding box center [414, 277] width 101 height 18
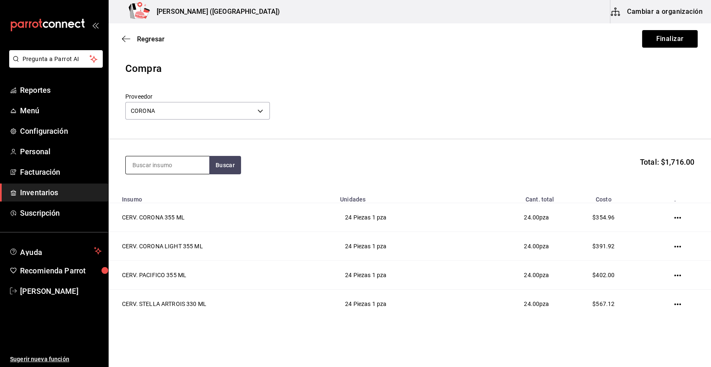
click at [186, 161] on input at bounding box center [168, 165] width 84 height 18
click at [223, 165] on button "Buscar" at bounding box center [225, 165] width 32 height 18
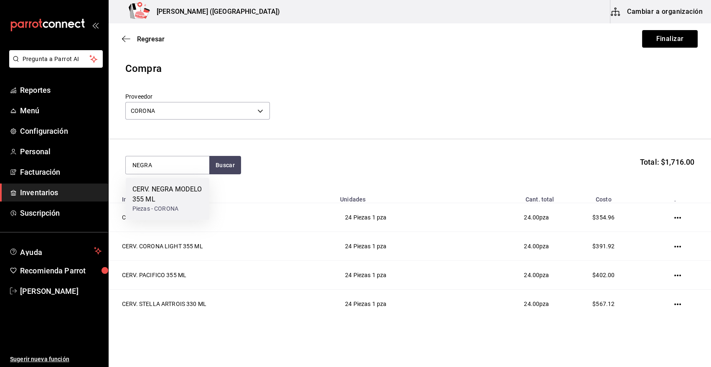
click at [177, 197] on div "CERV. NEGRA MODELO 355 ML" at bounding box center [167, 194] width 70 height 20
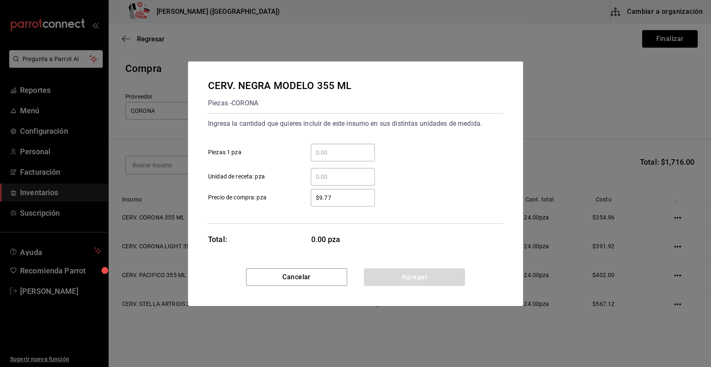
click at [327, 156] on input "​ Piezas 1 pza" at bounding box center [343, 153] width 64 height 10
click at [380, 285] on button "Agregar" at bounding box center [414, 277] width 101 height 18
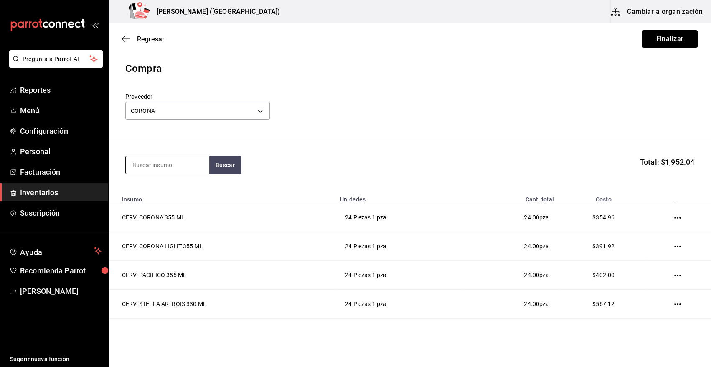
click at [188, 169] on input at bounding box center [168, 165] width 84 height 18
click at [179, 193] on div "CERV. MODELO ESPECIAL 355 ML" at bounding box center [167, 194] width 70 height 20
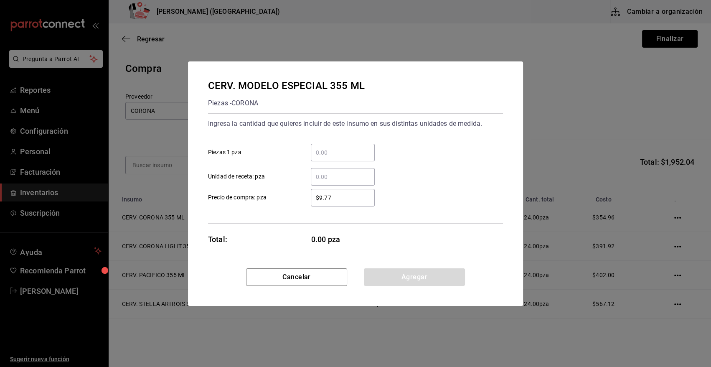
click at [343, 155] on input "​ Piezas 1 pza" at bounding box center [343, 153] width 64 height 10
click at [412, 275] on button "Agregar" at bounding box center [414, 277] width 101 height 18
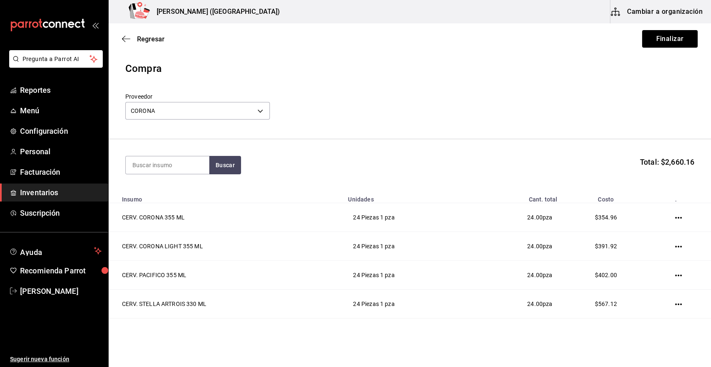
scroll to position [83, 0]
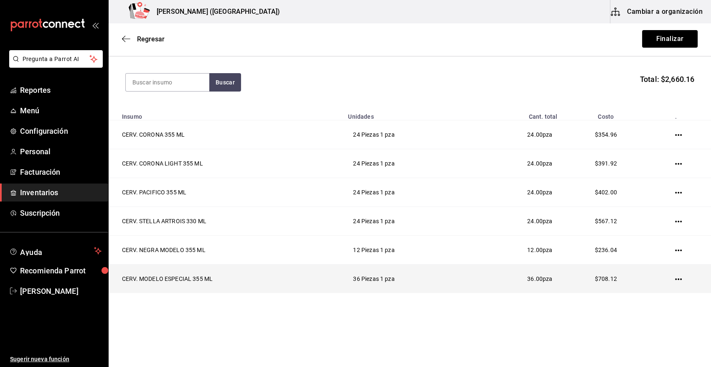
click at [677, 279] on td at bounding box center [680, 279] width 62 height 29
click at [675, 279] on icon "button" at bounding box center [678, 279] width 7 height 2
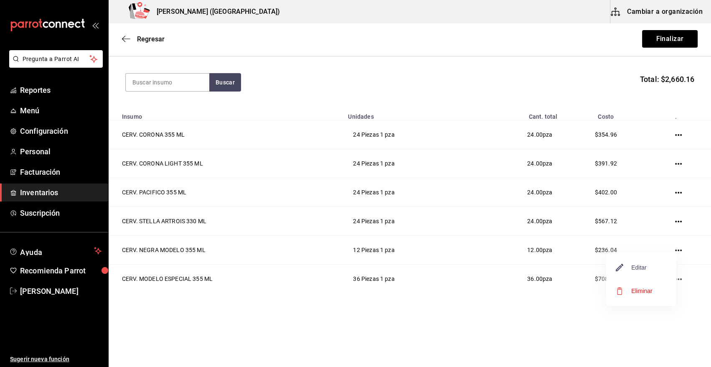
click at [637, 270] on span "Editar" at bounding box center [631, 267] width 31 height 10
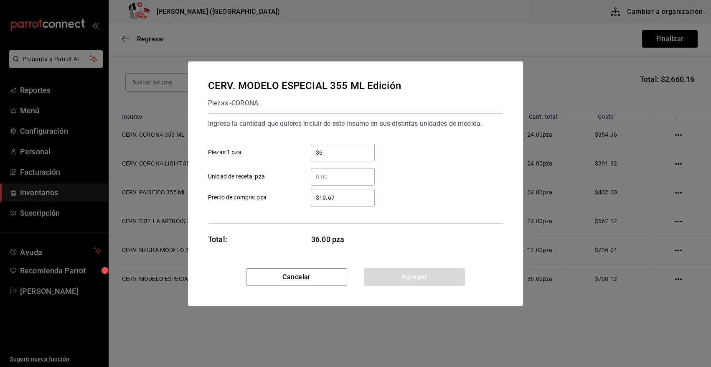
click at [338, 197] on input "$19.67" at bounding box center [343, 198] width 64 height 10
click at [418, 280] on button "Agregar" at bounding box center [414, 277] width 101 height 18
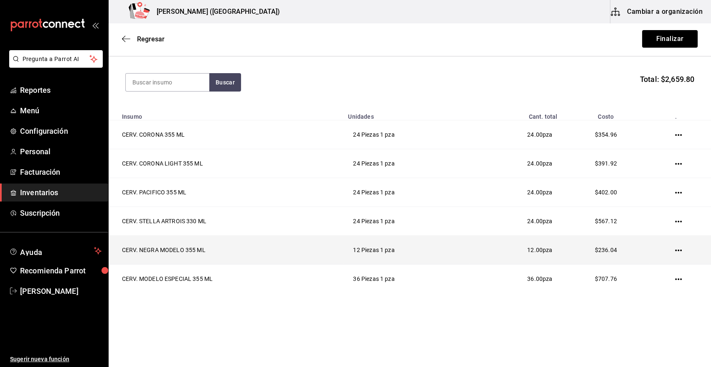
click at [675, 247] on icon "button" at bounding box center [678, 250] width 7 height 7
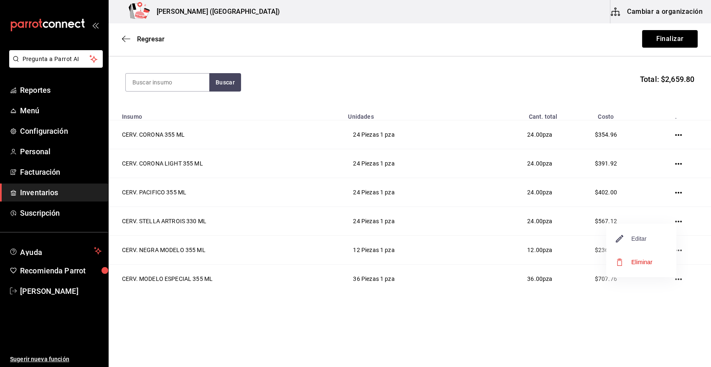
click at [637, 240] on span "Editar" at bounding box center [631, 239] width 31 height 10
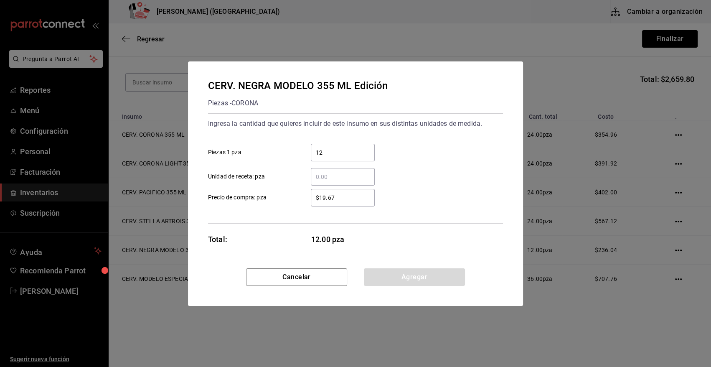
click at [630, 300] on div "CERV. NEGRA MODELO 355 ML Edición Piezas - CORONA Ingresa la cantidad que quier…" at bounding box center [355, 183] width 711 height 367
drag, startPoint x: 323, startPoint y: 269, endPoint x: 377, endPoint y: 270, distance: 54.3
click at [322, 270] on button "Cancelar" at bounding box center [296, 277] width 101 height 18
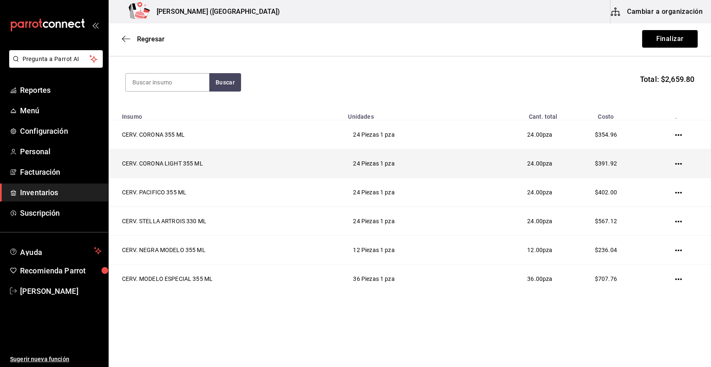
click at [675, 163] on icon "button" at bounding box center [678, 163] width 7 height 7
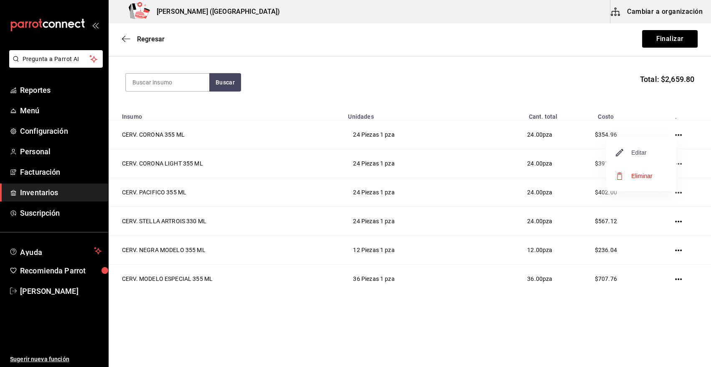
click at [632, 152] on span "Editar" at bounding box center [631, 153] width 31 height 10
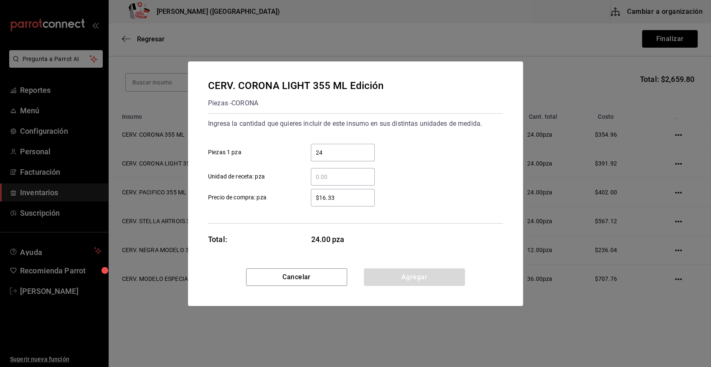
click at [338, 193] on input "$16.33" at bounding box center [343, 198] width 64 height 10
click at [392, 274] on button "Agregar" at bounding box center [414, 277] width 101 height 18
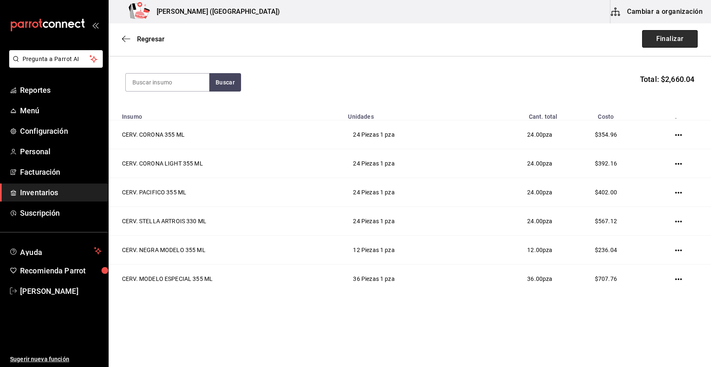
click at [669, 44] on button "Finalizar" at bounding box center [670, 39] width 56 height 18
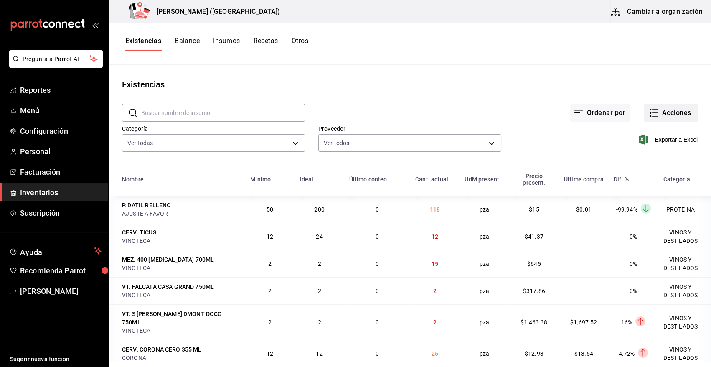
click at [669, 119] on button "Acciones" at bounding box center [671, 113] width 54 height 18
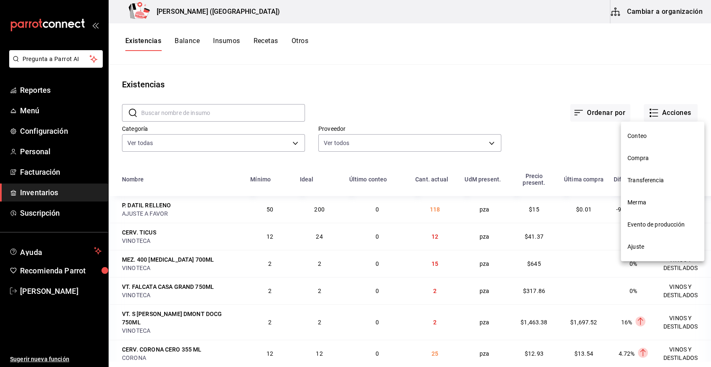
click at [642, 162] on span "Compra" at bounding box center [663, 158] width 70 height 9
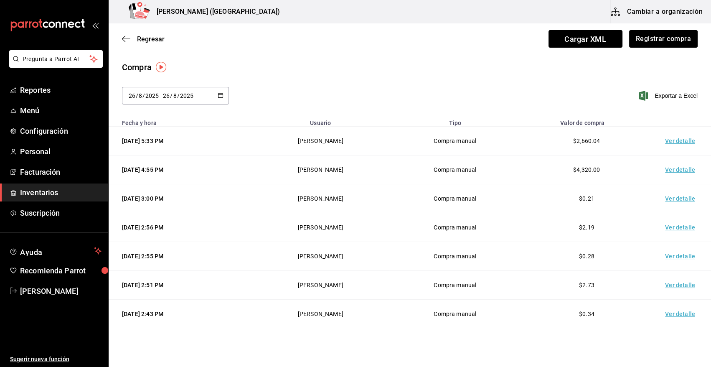
click at [678, 140] on td "Ver detalle" at bounding box center [682, 141] width 58 height 29
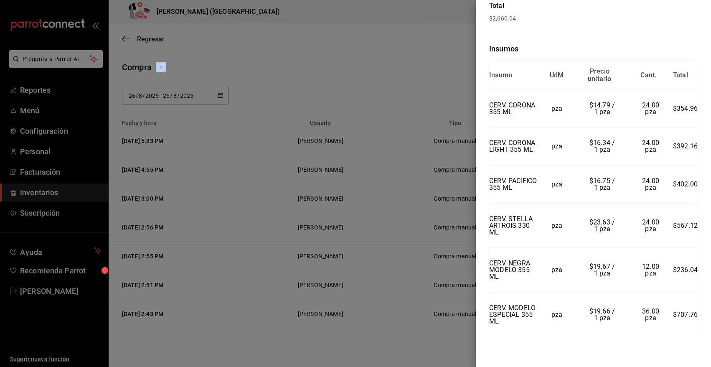
scroll to position [180, 0]
drag, startPoint x: 491, startPoint y: 19, endPoint x: 705, endPoint y: 325, distance: 373.3
click at [705, 325] on div "Compra Proveedor CORONA Usuario [PERSON_NAME] Fecha y hora [DATE] 5:33:52 Total…" at bounding box center [593, 183] width 235 height 367
copy div "Compra Proveedor CORONA Usuario [PERSON_NAME] Fecha y hora [DATE] 5:33:52 Total…"
